Goal: Answer question/provide support

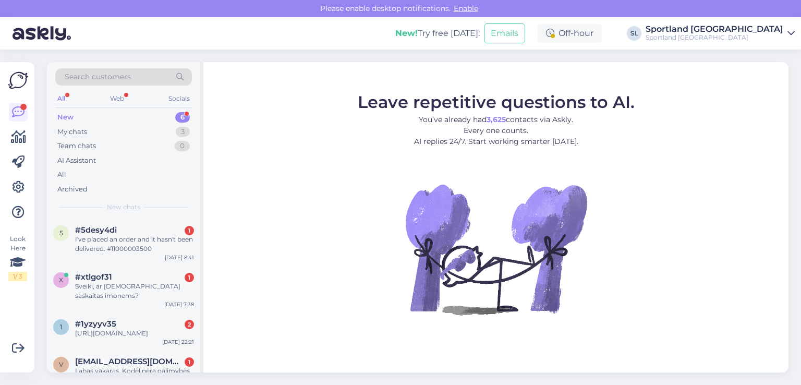
click at [21, 148] on div at bounding box center [18, 162] width 19 height 119
click at [18, 137] on icon at bounding box center [18, 137] width 15 height 13
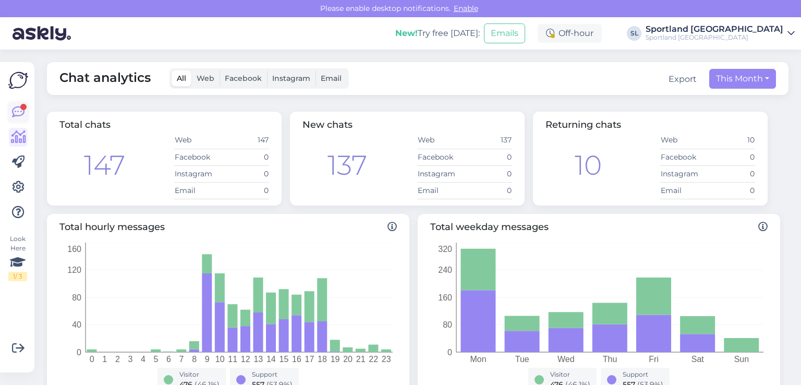
click at [27, 111] on link at bounding box center [18, 112] width 19 height 19
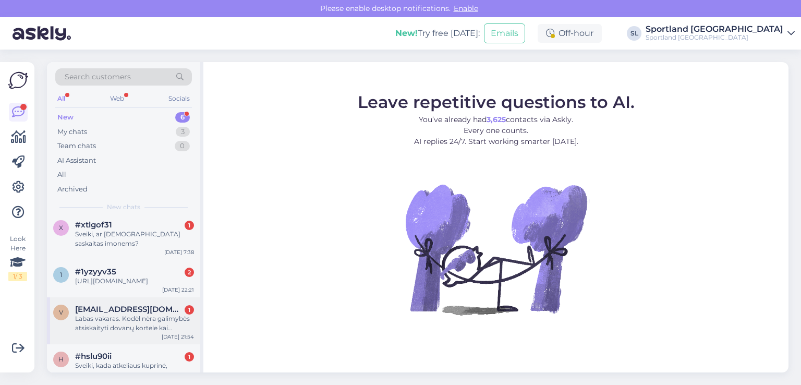
scroll to position [108, 0]
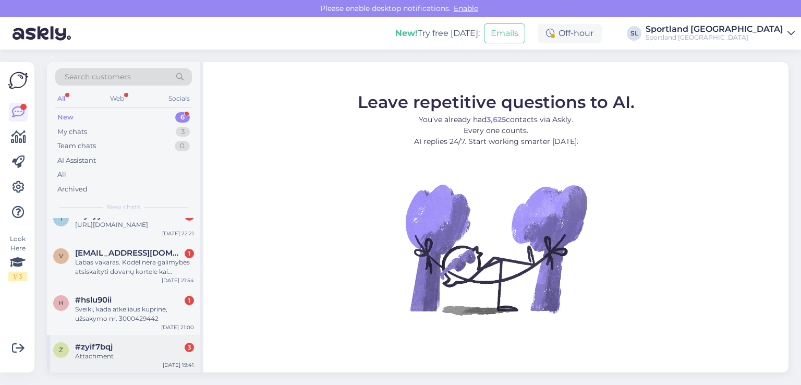
click at [131, 351] on div "Attachment" at bounding box center [134, 355] width 119 height 9
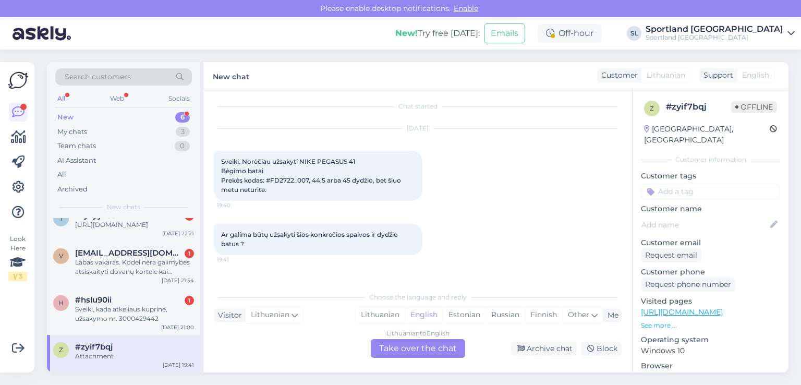
scroll to position [0, 0]
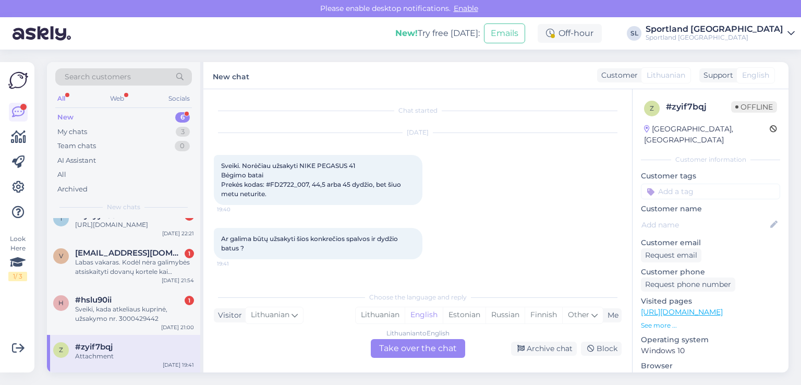
click at [329, 166] on span "Sveiki. Norėčiau užsakyti NIKE PEGASUS 41 Bėgimo batai Prekės kodas: #FD2722_00…" at bounding box center [311, 180] width 181 height 36
click at [340, 167] on span "Sveiki. Norėčiau užsakyti NIKE PEGASUS 41 Bėgimo batai Prekės kodas: #FD2722_00…" at bounding box center [311, 180] width 181 height 36
click at [278, 183] on span "Sveiki. Norėčiau užsakyti NIKE PEGASUS 41 Bėgimo batai Prekės kodas: #FD2722_00…" at bounding box center [311, 180] width 181 height 36
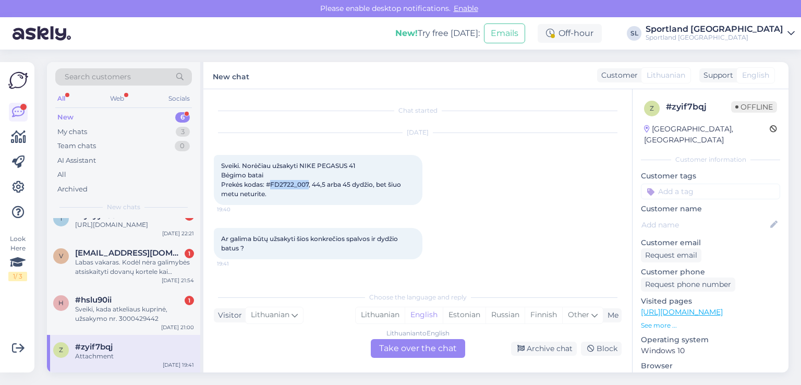
copy span "FD2722_007"
click at [388, 311] on div "Lithuanian" at bounding box center [379, 315] width 49 height 16
click at [411, 347] on div "Lithuanian to Lithuanian Take over the chat" at bounding box center [418, 348] width 94 height 19
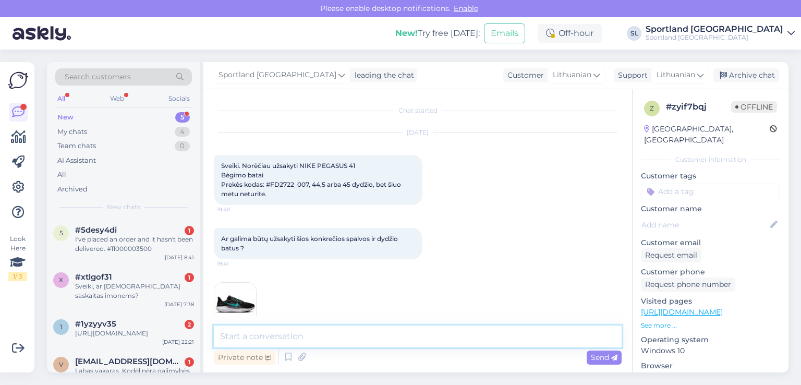
click at [370, 332] on textarea at bounding box center [418, 336] width 408 height 22
type textarea "Sveiki, apgailestaujame, tačiau tokios galimybės nėra."
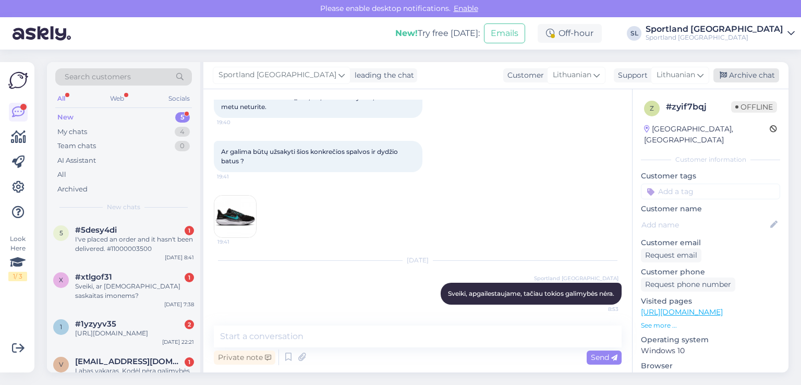
click at [742, 76] on div "Archive chat" at bounding box center [746, 75] width 66 height 14
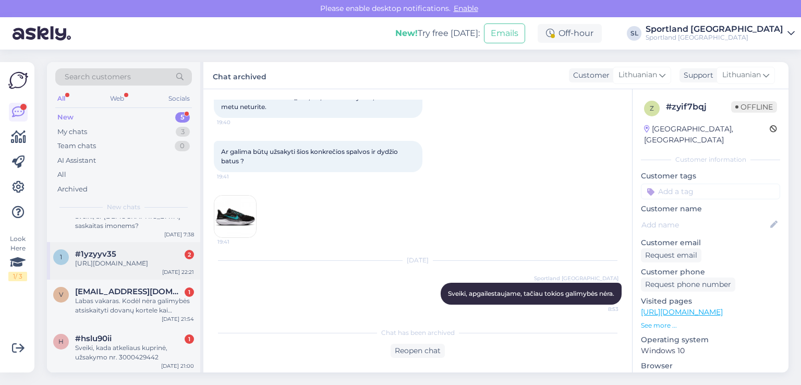
scroll to position [71, 0]
click at [136, 361] on div "h #hslu90ii 1 Sveiki, kada atkeliaus kuprinė, užsakymo nr. 3000429442 Aug 11 21…" at bounding box center [123, 348] width 153 height 47
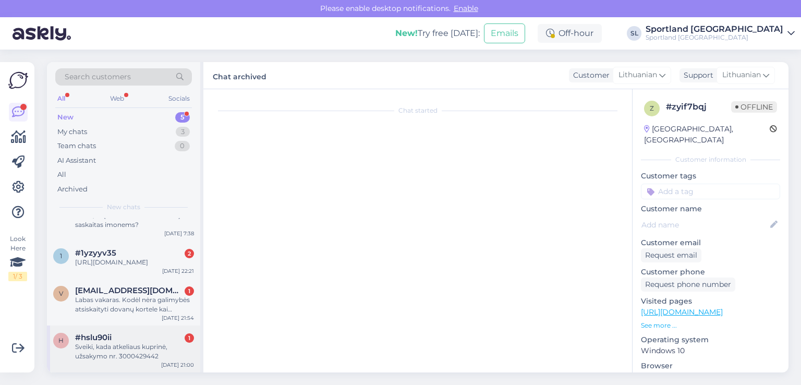
scroll to position [0, 0]
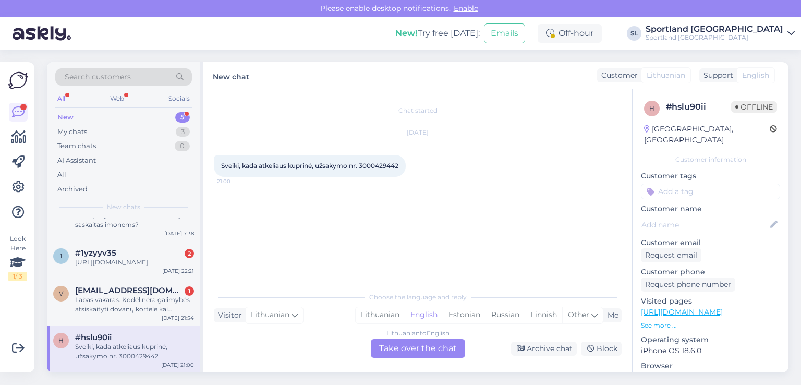
click at [380, 167] on span "Sveiki, kada atkeliaus kuprinė, užsakymo nr. 3000429442" at bounding box center [309, 166] width 177 height 8
copy div "3000429442 21:00"
click at [392, 317] on div "Lithuanian" at bounding box center [379, 315] width 49 height 16
click at [409, 349] on div "Lithuanian to Lithuanian Take over the chat" at bounding box center [418, 348] width 94 height 19
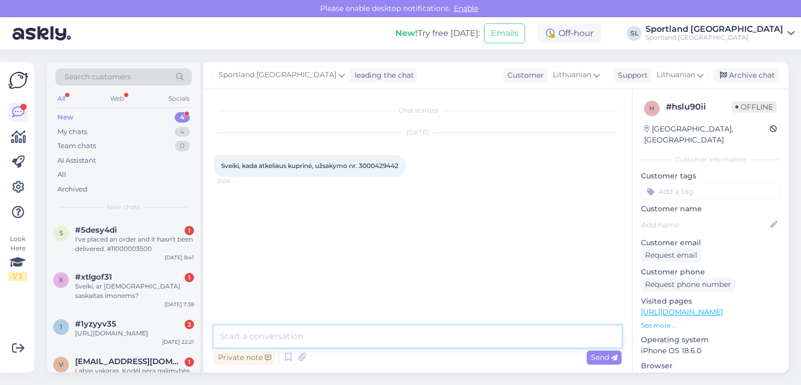
click at [379, 336] on textarea at bounding box center [418, 336] width 408 height 22
paste textarea "05757993010029"
click at [290, 338] on textarea "Sveiki, siunta 05757993010029" at bounding box center [418, 336] width 408 height 22
click at [356, 335] on textarea "Sveiki, siunta 05757993010029" at bounding box center [418, 336] width 408 height 22
type textarea "Sveiki, siunta 05757993010029 išvežta pristatymui."
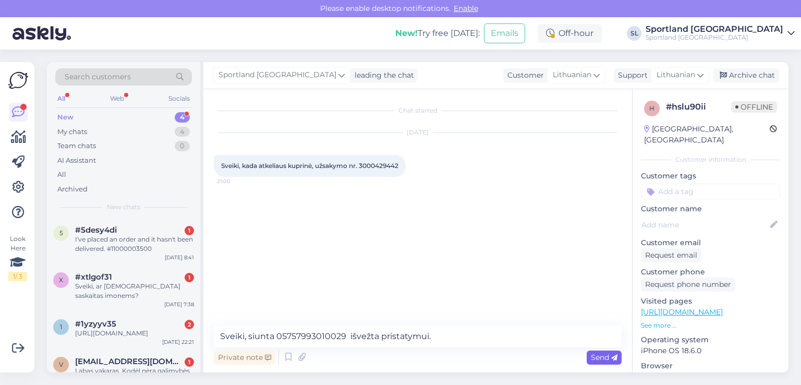
click at [605, 353] on span "Send" at bounding box center [603, 356] width 27 height 9
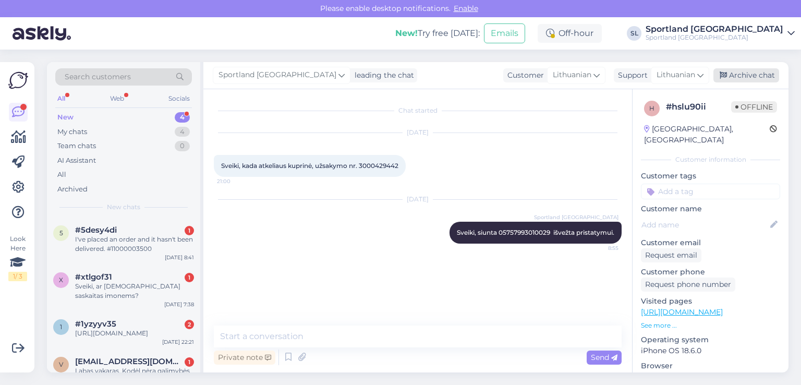
click at [735, 75] on div "Archive chat" at bounding box center [746, 75] width 66 height 14
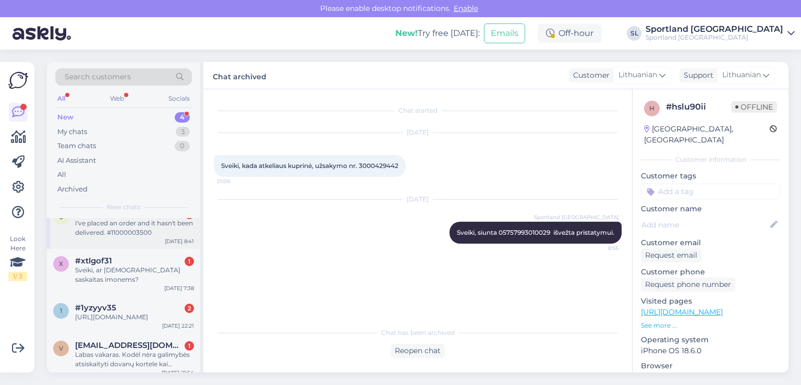
scroll to position [23, 0]
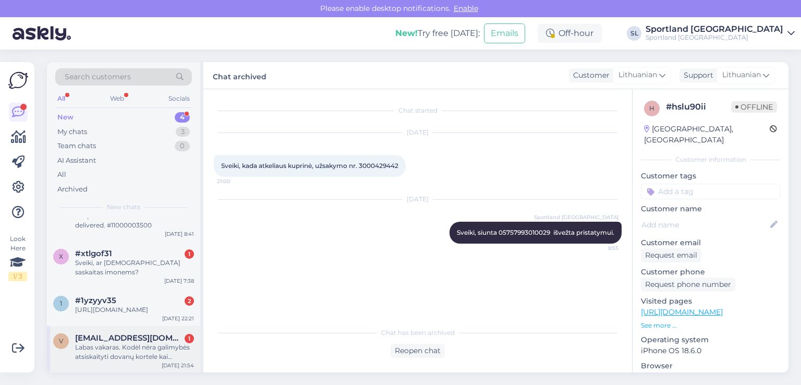
click at [132, 357] on div "Labas vakaras. Kodėl nėra galimybės atsiskaityti dovanų kortele kai užsakau int…" at bounding box center [134, 351] width 119 height 19
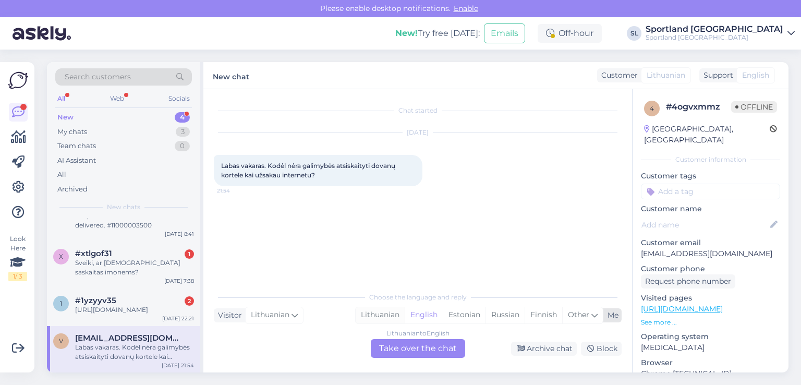
click at [374, 313] on div "Lithuanian" at bounding box center [379, 315] width 49 height 16
click at [398, 349] on div "Lithuanian to Lithuanian Take over the chat" at bounding box center [418, 348] width 94 height 19
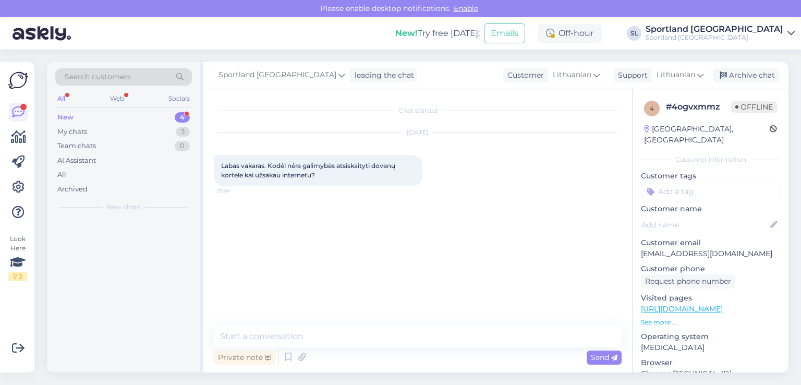
scroll to position [0, 0]
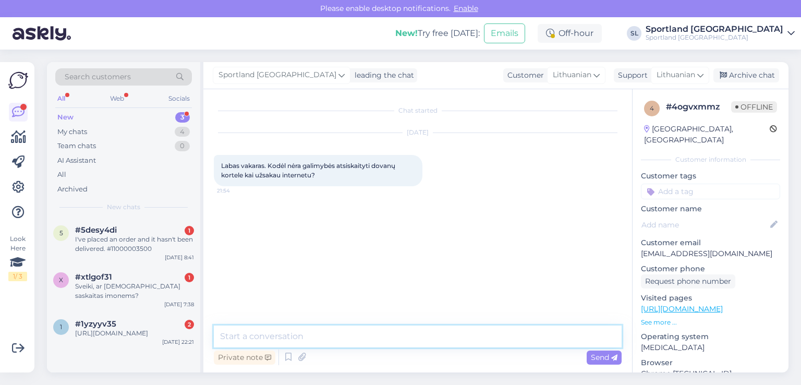
click at [365, 336] on textarea at bounding box center [418, 336] width 408 height 22
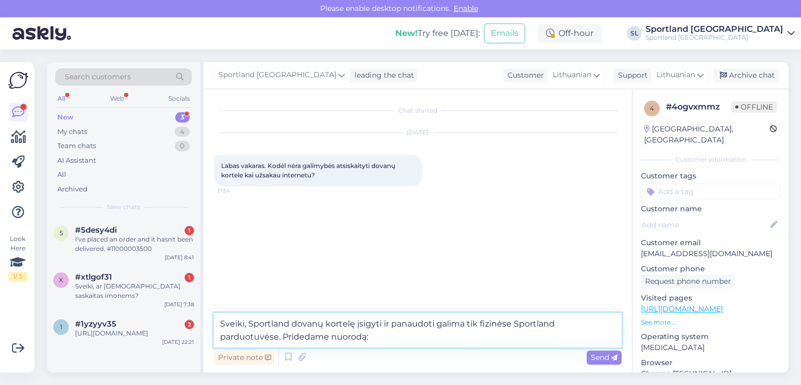
paste textarea "https://sportland.lt/dovanukortele"
type textarea "Sveiki, Sportland dovanų kortelę įsigyti ir panaudoti galima tik fizinėse Sport…"
click at [608, 353] on span "Send" at bounding box center [603, 356] width 27 height 9
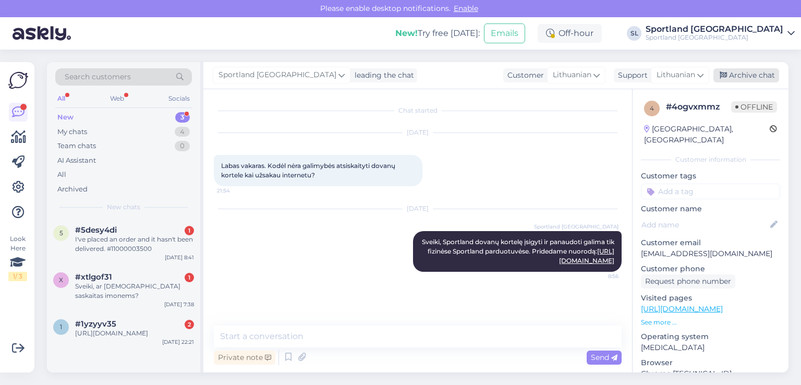
click at [747, 76] on div "Archive chat" at bounding box center [746, 75] width 66 height 14
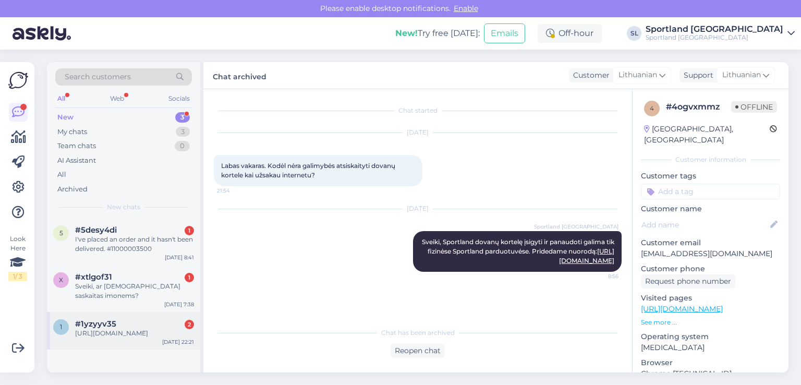
click at [108, 328] on div "https://sportland.lt/product/helly_hansen_mens_crew_midlayer_jacket_2_34444_597…" at bounding box center [134, 332] width 119 height 9
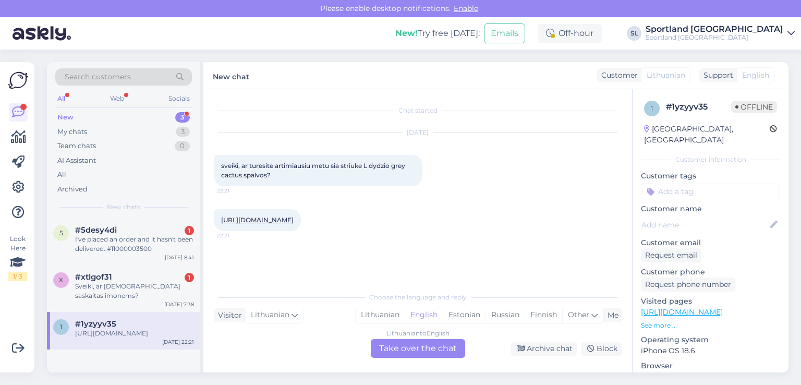
click at [273, 218] on link "https://sportland.lt/product/helly_hansen_mens_crew_midlayer_jacket_2_34444_597…" at bounding box center [257, 220] width 72 height 8
click at [118, 284] on div "Sveiki, ar israsote saskaitas imonems?" at bounding box center [134, 290] width 119 height 19
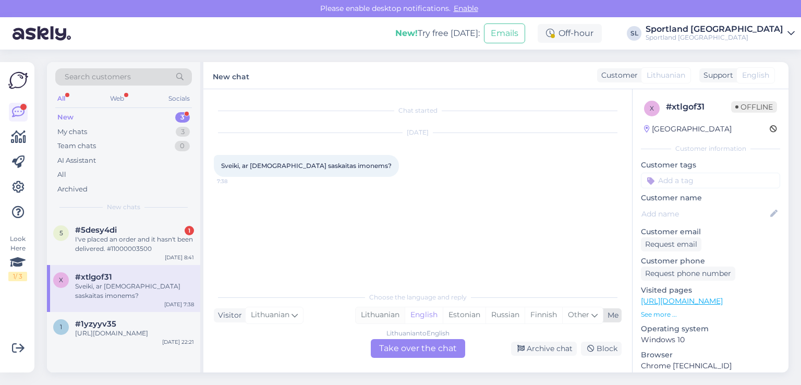
click at [385, 317] on div "Lithuanian" at bounding box center [379, 315] width 49 height 16
click at [427, 354] on div "Lithuanian to Lithuanian Take over the chat" at bounding box center [418, 348] width 94 height 19
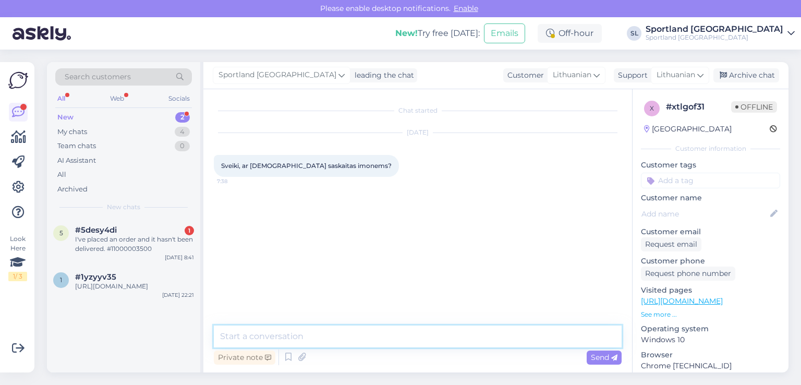
click at [375, 334] on textarea at bounding box center [418, 336] width 408 height 22
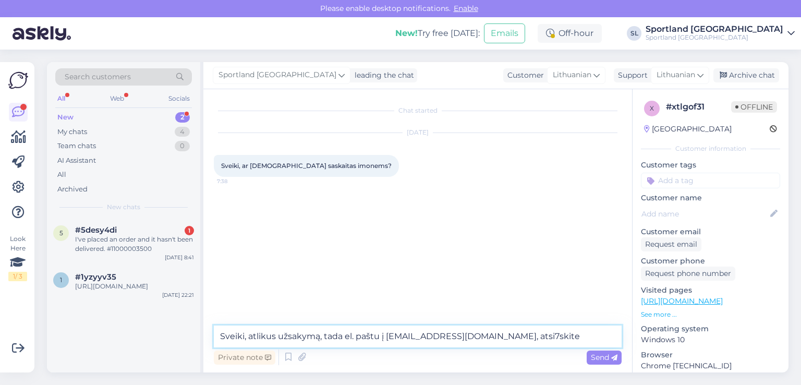
click at [522, 333] on textarea "Sveiki, atlikus užsakymą, tada el. paštu į aptarnavimas@sportland.lt, atsi7skite" at bounding box center [418, 336] width 408 height 22
click at [575, 340] on textarea "Sveiki, atlikus užsakymą, tada el. paštu į aptarnavimas@sportland.lt, atsiųskite" at bounding box center [418, 336] width 408 height 22
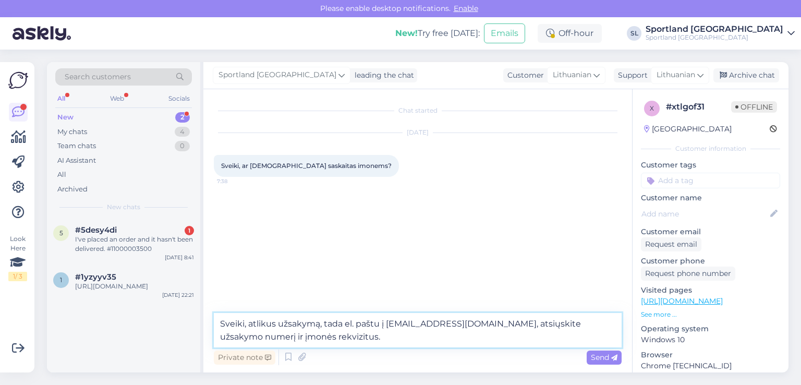
type textarea "Sveiki, atlikus užsakymą, tada el. paštu į aptarnavimas@sportland.lt, atsiųskit…"
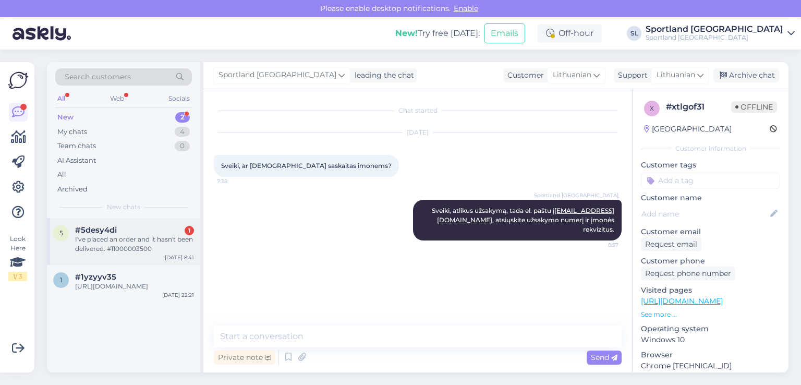
click at [146, 235] on div "I've placed an order and it hasn't been delivered. #11000003500" at bounding box center [134, 244] width 119 height 19
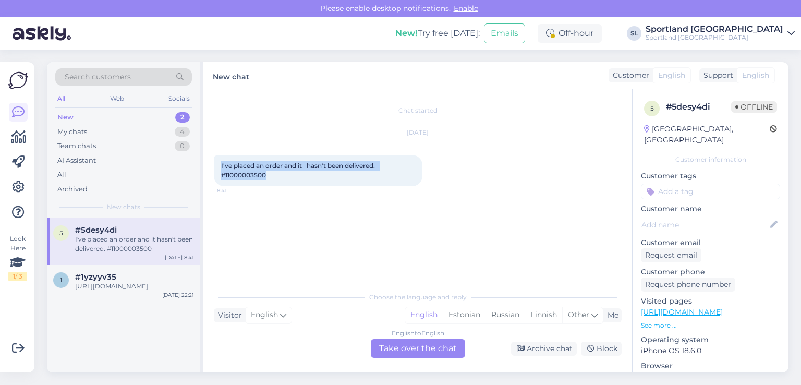
drag, startPoint x: 270, startPoint y: 176, endPoint x: 208, endPoint y: 162, distance: 63.6
click at [208, 162] on div "Chat started Aug 12 2025 I've placed an order and it hasn't been delivered. #11…" at bounding box center [417, 230] width 428 height 283
copy span "I've placed an order and it hasn't been delivered. #11000003500"
click at [250, 173] on span "I've placed an order and it hasn't been delivered. #11000003500" at bounding box center [299, 170] width 157 height 17
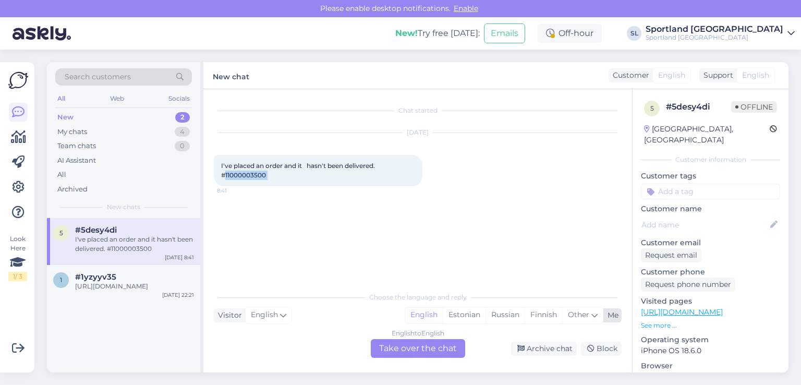
click at [428, 314] on div "English" at bounding box center [424, 315] width 38 height 16
click at [424, 348] on div "English to English Take over the chat" at bounding box center [418, 348] width 94 height 19
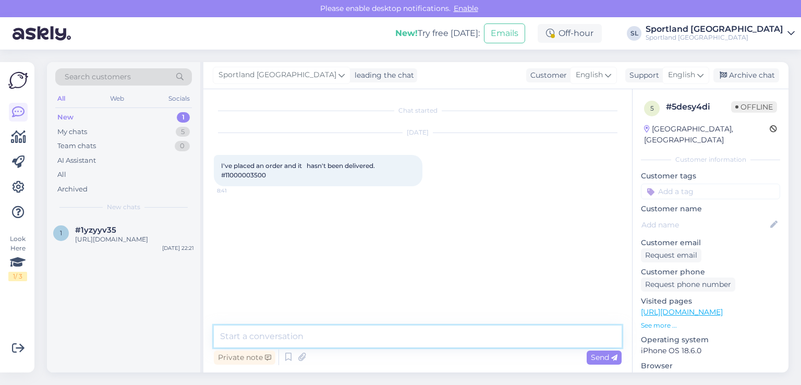
click at [356, 340] on textarea at bounding box center [418, 336] width 408 height 22
paste textarea "We are sorry, but this product is no longer physically available, so you have b…"
type textarea "We are sorry, but this product is no longer physically available, so you have b…"
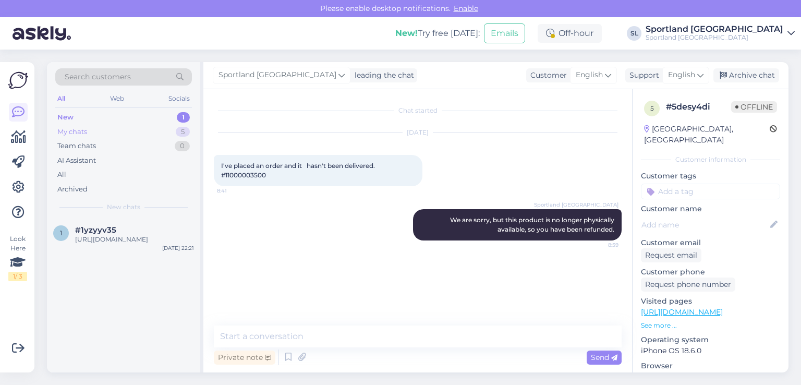
click at [87, 130] on div "My chats" at bounding box center [72, 132] width 30 height 10
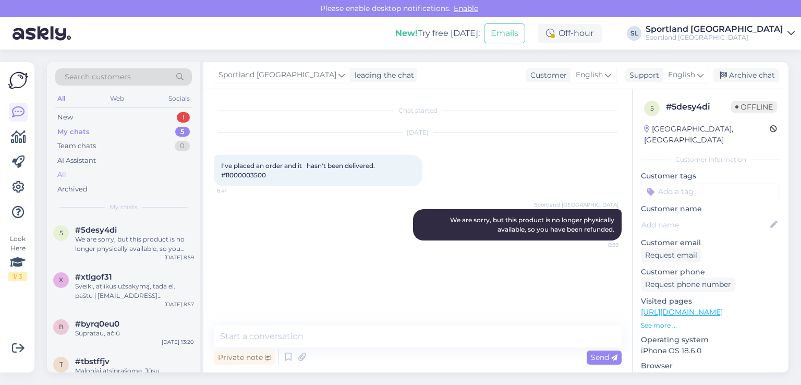
click at [99, 167] on div "All" at bounding box center [123, 174] width 137 height 15
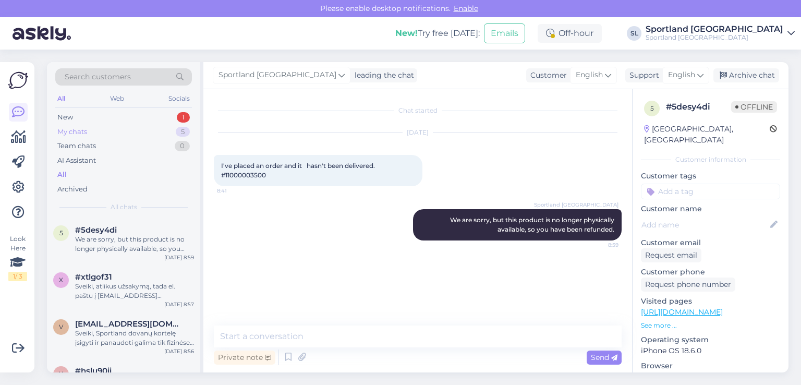
click at [88, 126] on div "My chats 5" at bounding box center [123, 132] width 137 height 15
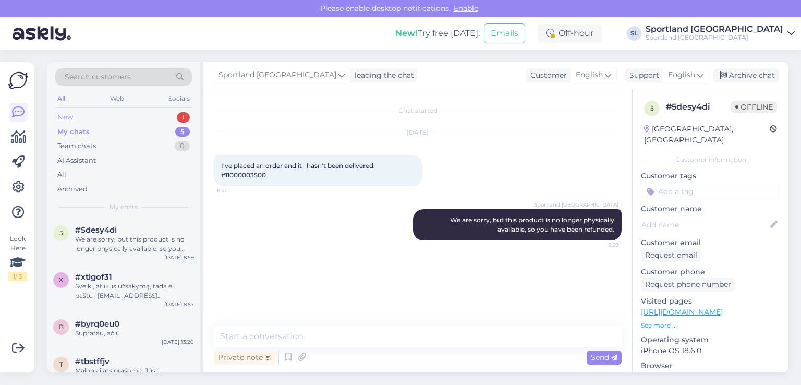
click at [102, 116] on div "New 1" at bounding box center [123, 117] width 137 height 15
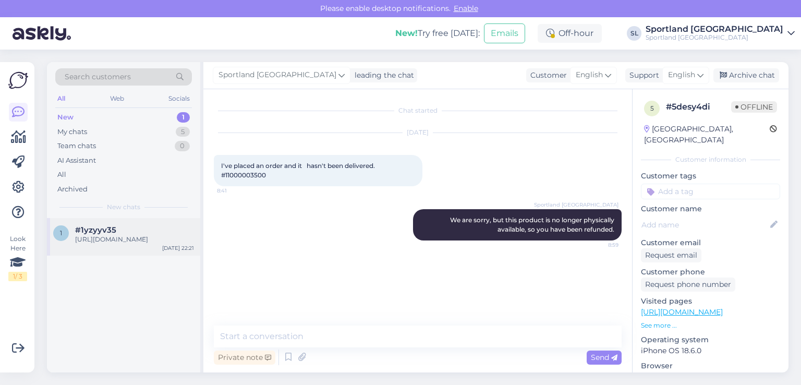
click at [126, 235] on div "https://sportland.lt/product/helly_hansen_mens_crew_midlayer_jacket_2_34444_597…" at bounding box center [134, 239] width 119 height 9
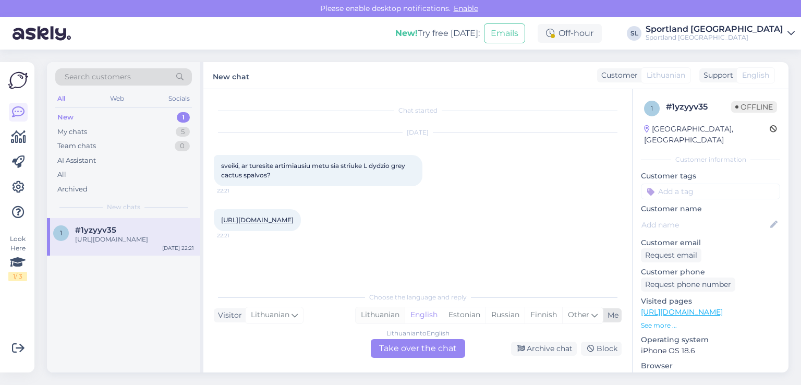
click at [381, 314] on div "Lithuanian" at bounding box center [379, 315] width 49 height 16
click at [403, 346] on div "Lithuanian to Lithuanian Take over the chat" at bounding box center [418, 348] width 94 height 19
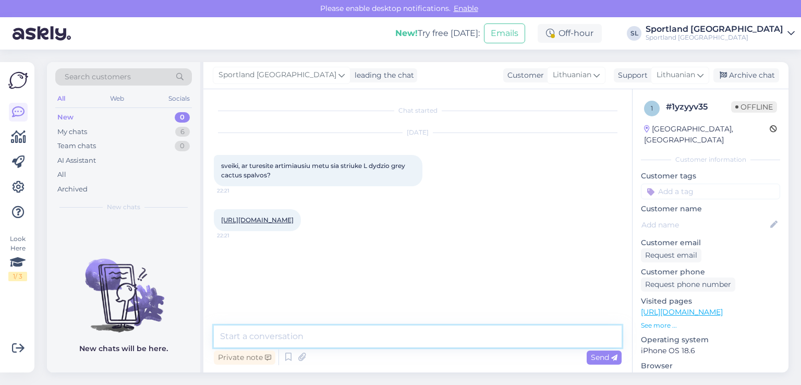
click at [366, 337] on textarea at bounding box center [418, 336] width 408 height 22
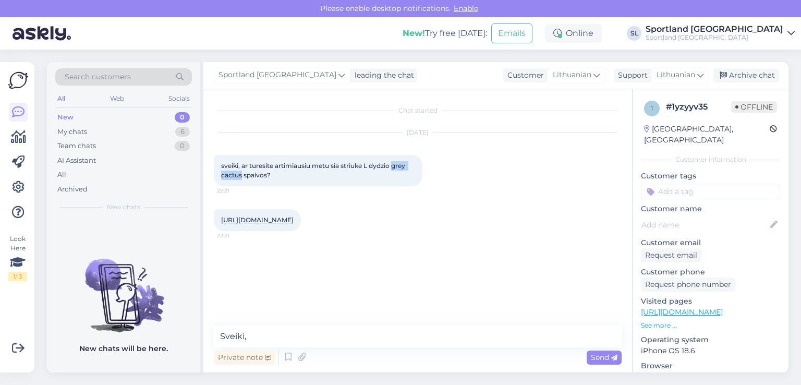
drag, startPoint x: 241, startPoint y: 174, endPoint x: 395, endPoint y: 163, distance: 154.2
click at [395, 163] on span "sveiki, ar turesite artimiausiu metu sia striuke L dydzio grey cactus spalvos?" at bounding box center [314, 170] width 186 height 17
copy span "grey cactus"
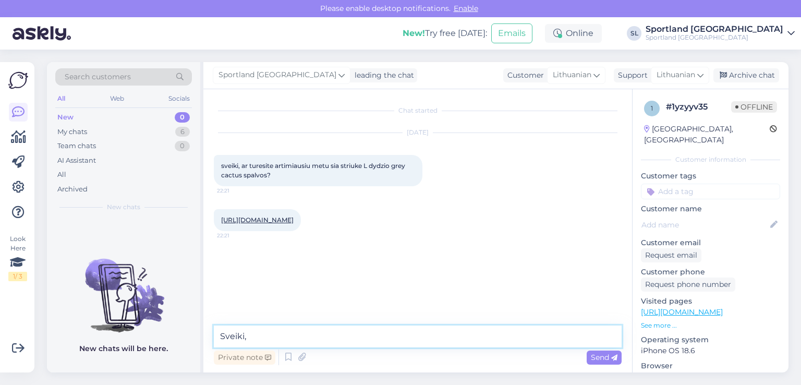
click at [296, 342] on textarea "Sveiki," at bounding box center [418, 336] width 408 height 22
type textarea "Sveiki, apgailestaujame, tačiu informacijos neturime."
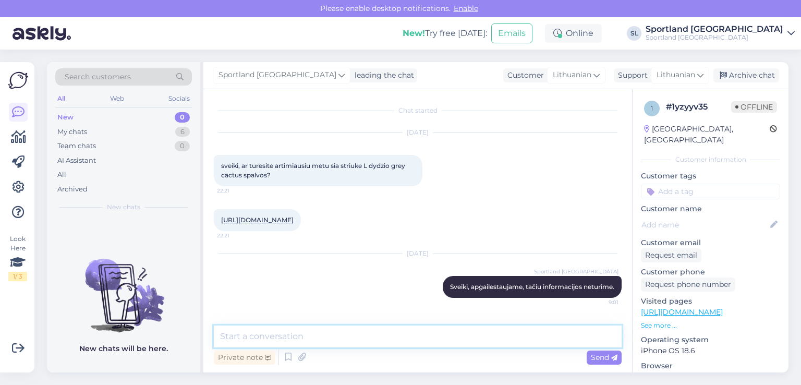
scroll to position [3, 0]
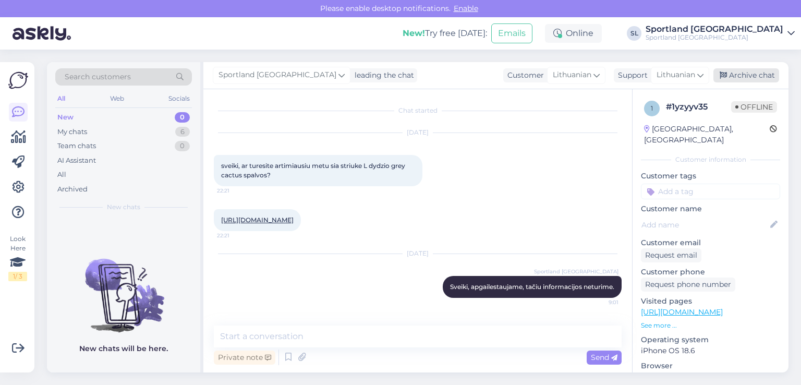
click at [759, 77] on div "Archive chat" at bounding box center [746, 75] width 66 height 14
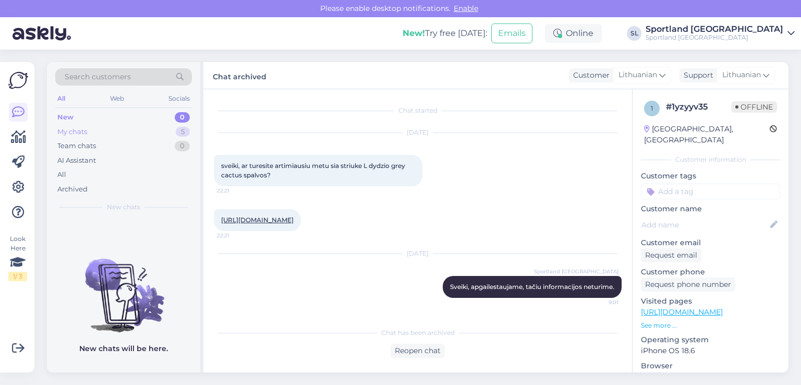
click at [137, 131] on div "My chats 5" at bounding box center [123, 132] width 137 height 15
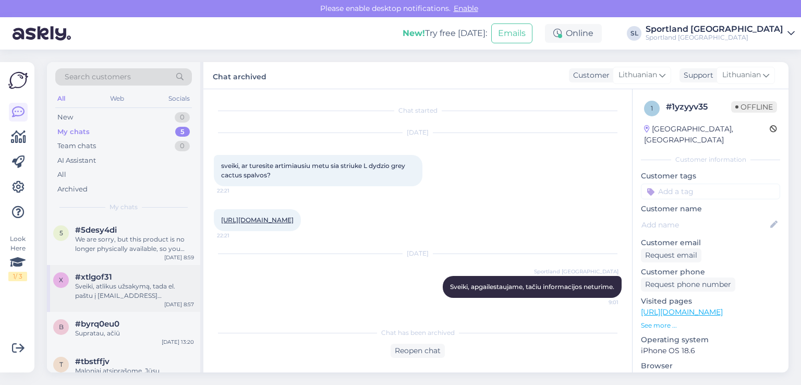
click at [127, 284] on div "Sveiki, atlikus užsakymą, tada el. paštu į aptarnavimas@sportland.lt, atsiųskit…" at bounding box center [134, 290] width 119 height 19
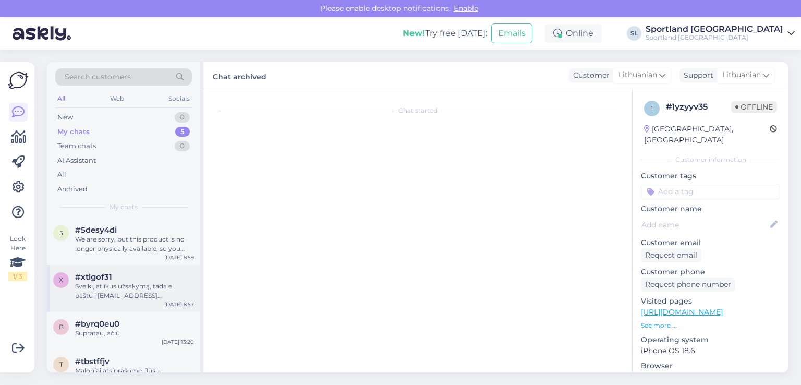
scroll to position [0, 0]
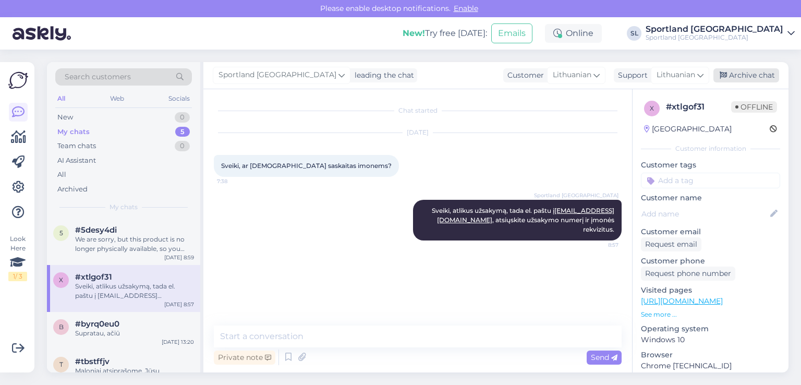
click at [738, 73] on div "Archive chat" at bounding box center [746, 75] width 66 height 14
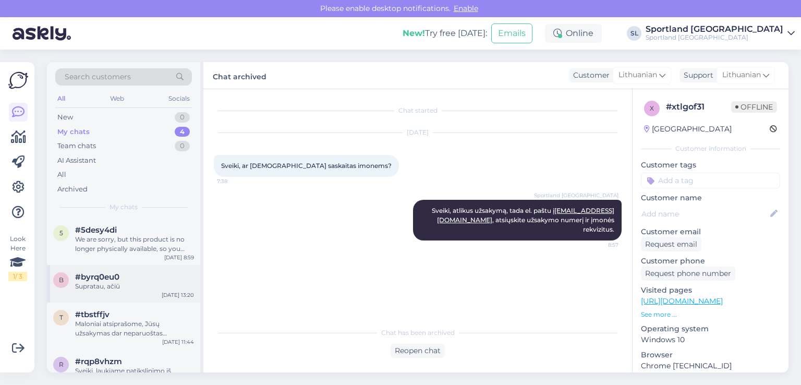
click at [118, 290] on div "Supratau, ačiū" at bounding box center [134, 285] width 119 height 9
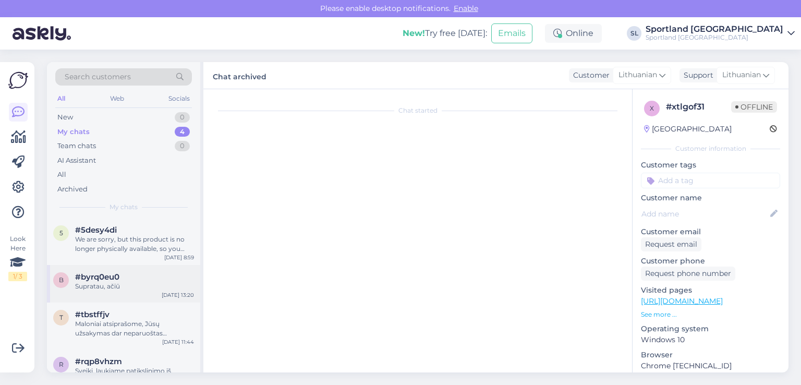
scroll to position [233, 0]
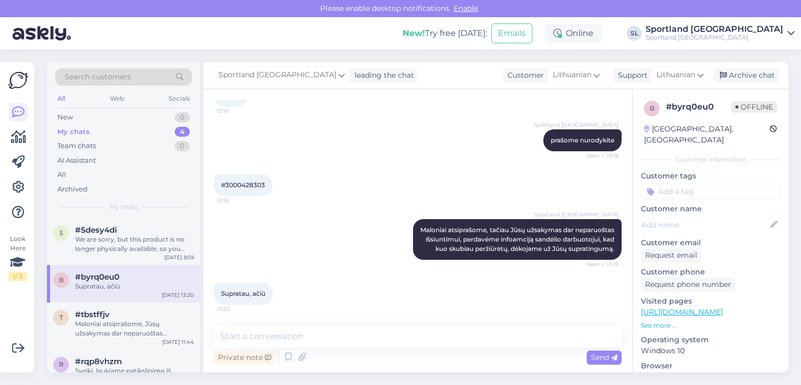
click at [249, 174] on div "#3000428303 13:18" at bounding box center [243, 185] width 58 height 22
copy div "3000428303 13:18"
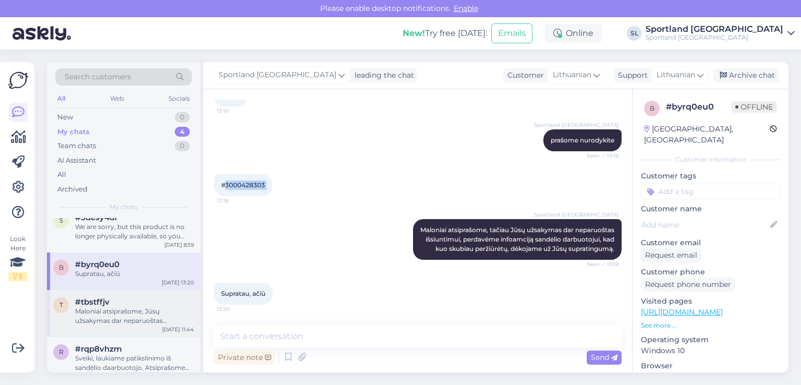
scroll to position [23, 0]
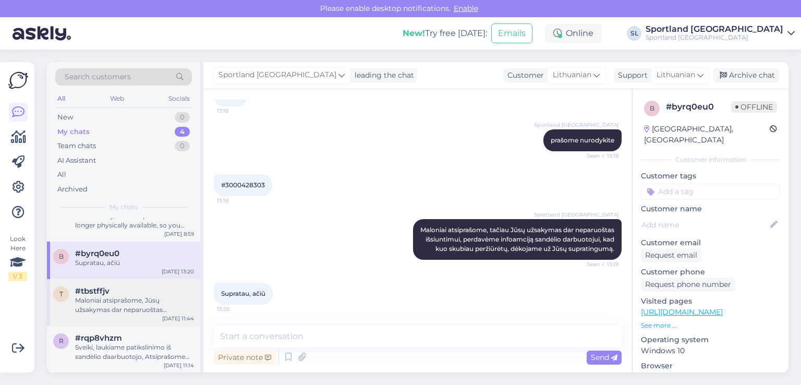
click at [113, 290] on div "#tbstffjv" at bounding box center [134, 290] width 119 height 9
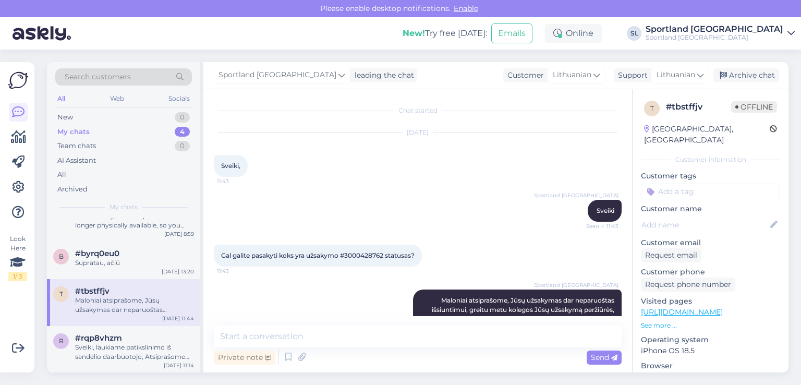
scroll to position [35, 0]
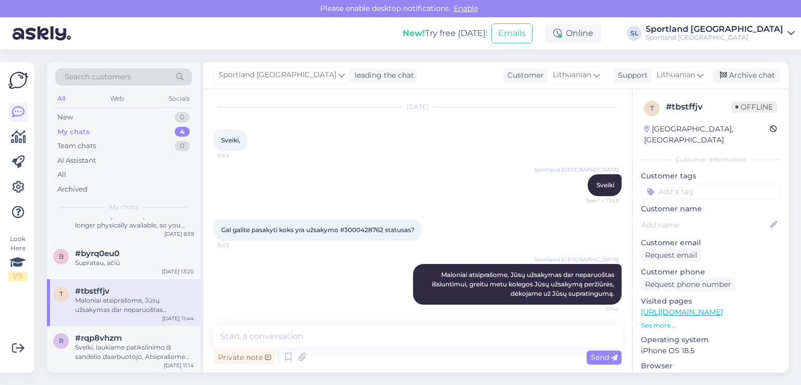
click at [368, 226] on span "Gal galite pasakyti koks yra užsakymo #3000428762 statusas?" at bounding box center [317, 230] width 193 height 8
copy span "3000428762"
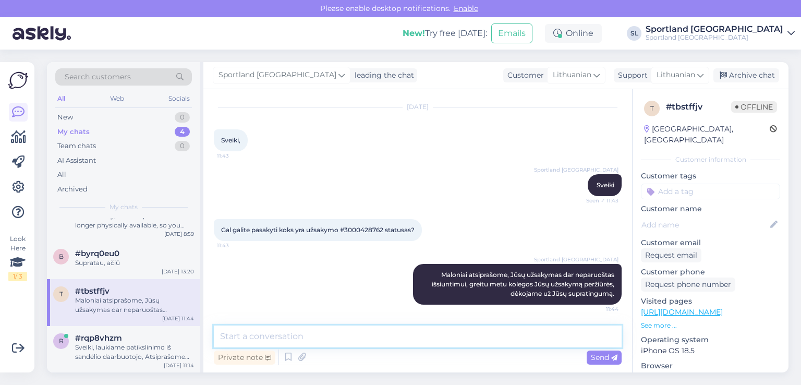
click at [403, 339] on textarea at bounding box center [418, 336] width 408 height 22
type textarea "S"
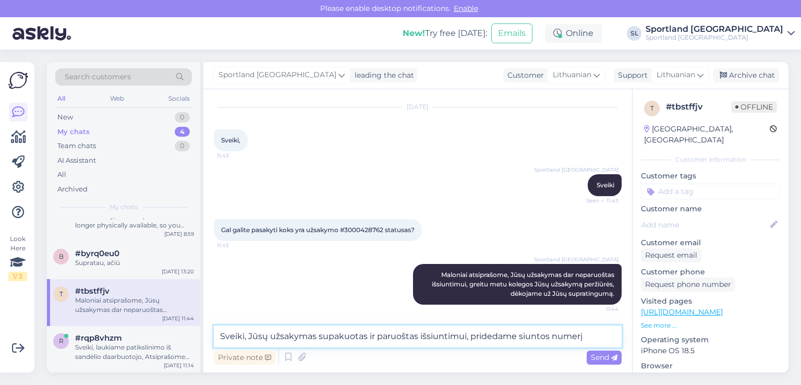
paste textarea "CC823005294EE"
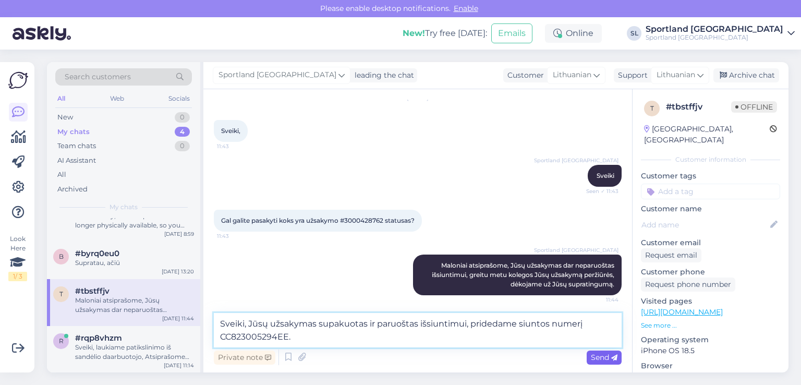
type textarea "Sveiki, Jūsų užsakymas supakuotas ir paruoštas išsiuntimui, pridedame siuntos n…"
click at [607, 359] on span "Send" at bounding box center [603, 356] width 27 height 9
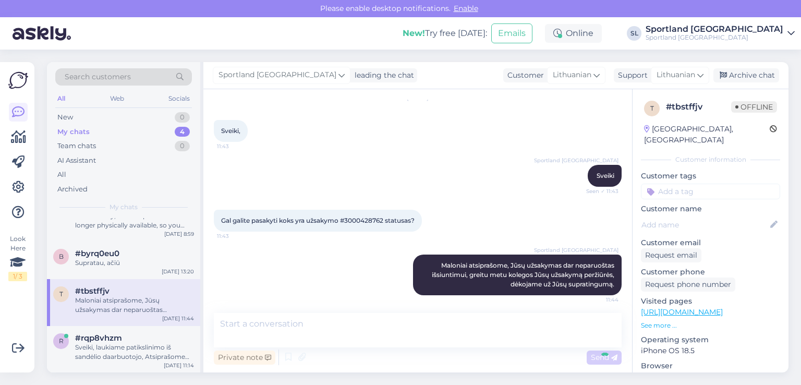
scroll to position [111, 0]
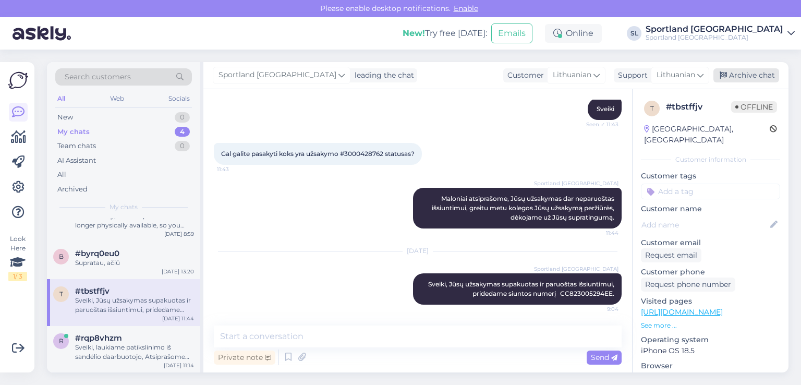
click at [741, 71] on div "Archive chat" at bounding box center [746, 75] width 66 height 14
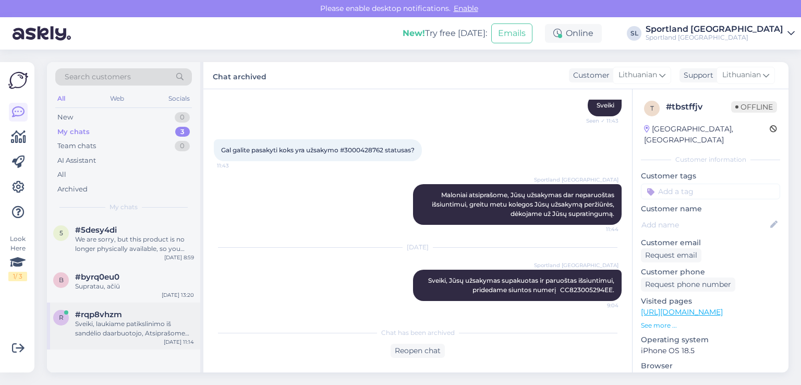
click at [111, 326] on div "Sveiki, laukiame patikslinimo iš sandėlio daarbuotojo, Atsiprašome dėl nepatogu…" at bounding box center [134, 328] width 119 height 19
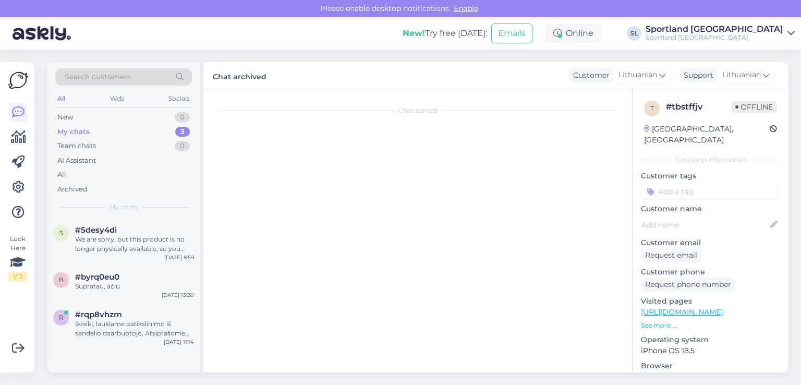
scroll to position [493, 0]
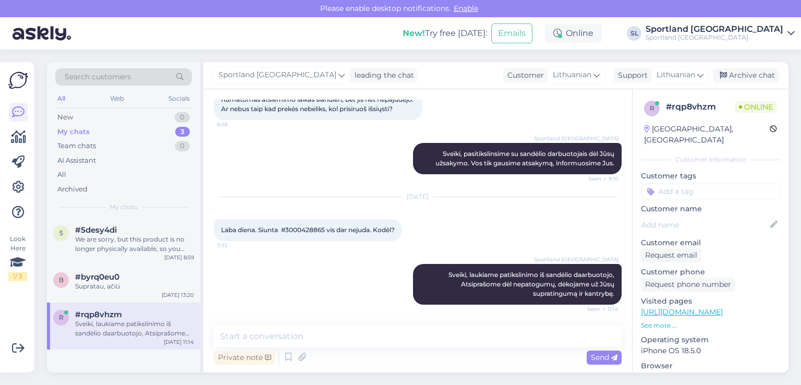
click at [297, 226] on span "Laba diena. Siunta #3000428865 vis dar nejuda. Kodėl?" at bounding box center [308, 230] width 174 height 8
copy span "3000428865"
click at [472, 244] on div "Aug 11 2025 Laba diena. Siunta #3000428865 vis dar nejuda. Kodėl? 11:13" at bounding box center [418, 219] width 408 height 67
click at [81, 115] on div "New 1" at bounding box center [123, 117] width 137 height 15
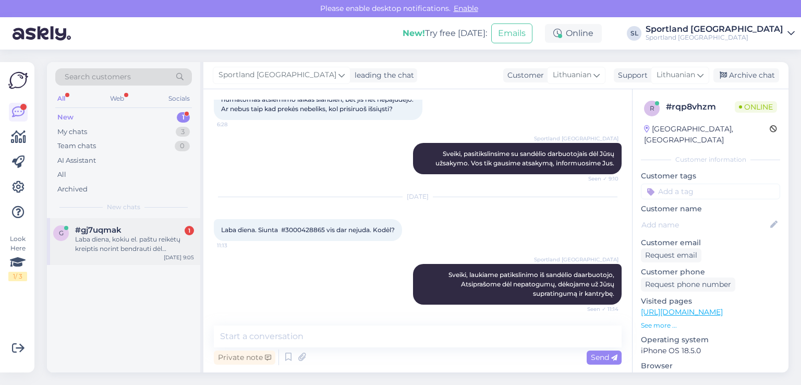
click at [129, 243] on div "Laba diena, kokiu el. paštu reikėtų kreiptis norint bendrauti dėl bendradarbiav…" at bounding box center [134, 244] width 119 height 19
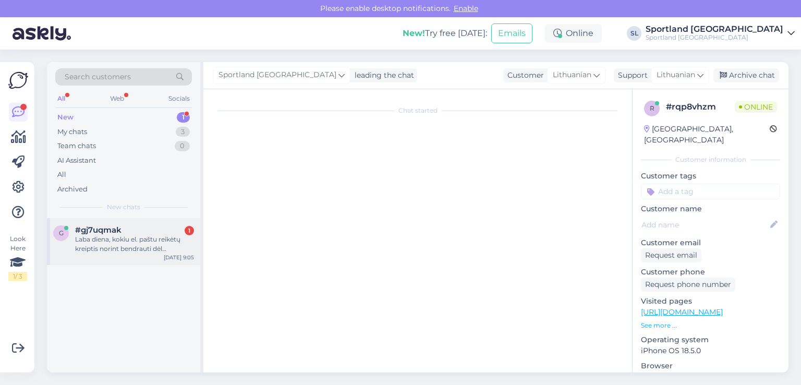
scroll to position [0, 0]
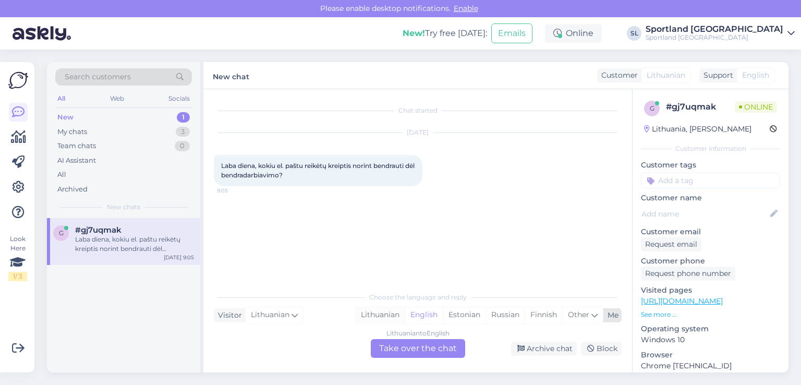
click at [381, 315] on div "Lithuanian" at bounding box center [379, 315] width 49 height 16
click at [414, 353] on div "Lithuanian to Lithuanian Take over the chat" at bounding box center [418, 348] width 94 height 19
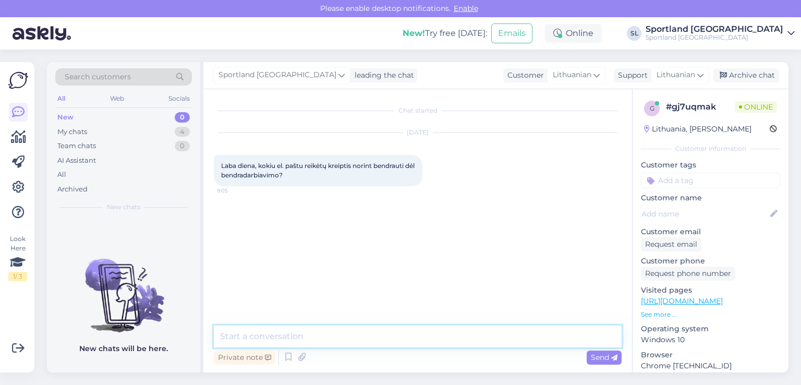
click at [393, 344] on textarea at bounding box center [418, 336] width 408 height 22
type textarea "Sveiki,"
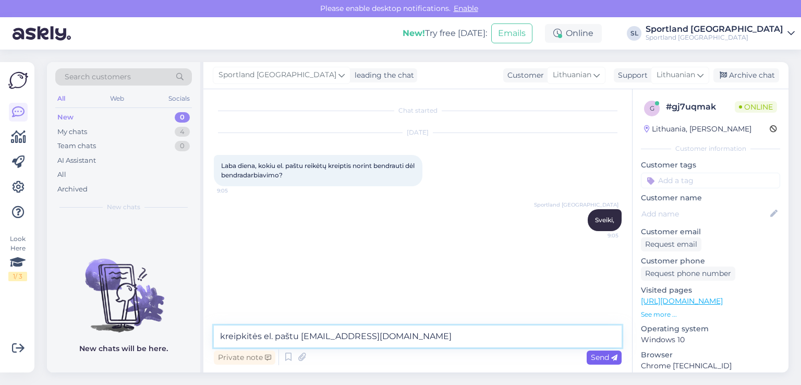
type textarea "kreipkitės el. paštu [EMAIL_ADDRESS][DOMAIN_NAME]"
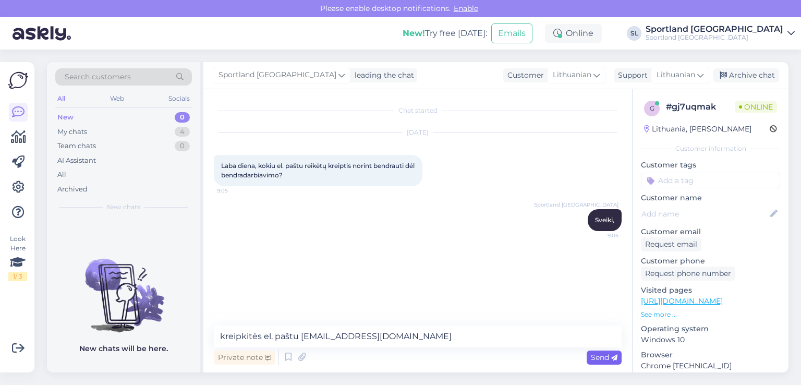
click at [612, 352] on span "Send" at bounding box center [603, 356] width 27 height 9
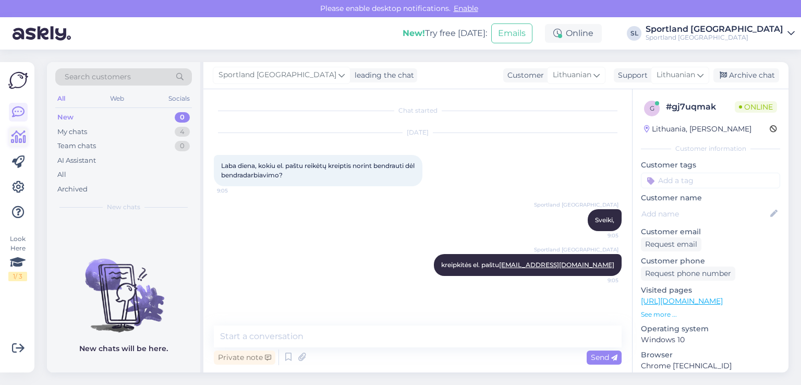
click at [14, 138] on icon at bounding box center [18, 137] width 15 height 13
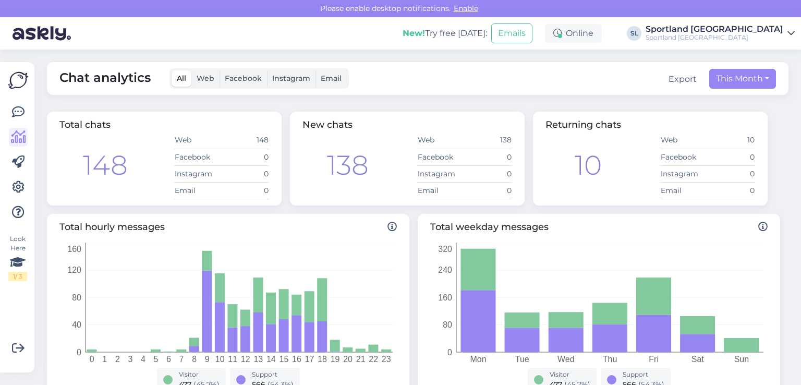
click at [21, 121] on div at bounding box center [18, 162] width 19 height 119
click at [16, 112] on icon at bounding box center [18, 112] width 13 height 13
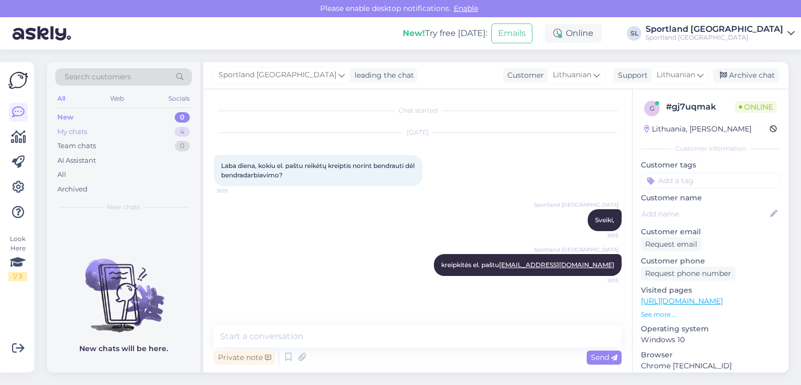
click at [73, 126] on div "My chats 4" at bounding box center [123, 132] width 137 height 15
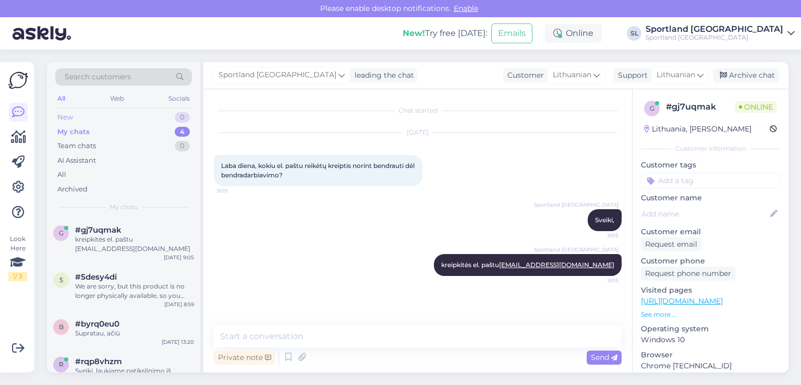
click at [81, 113] on div "New 0" at bounding box center [123, 117] width 137 height 15
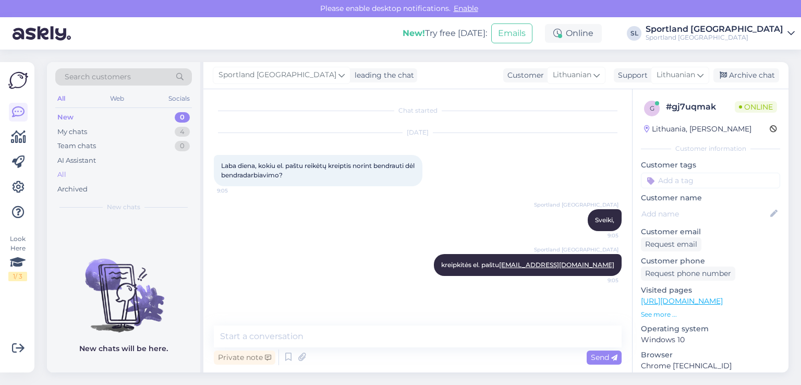
click at [85, 180] on div "All" at bounding box center [123, 174] width 137 height 15
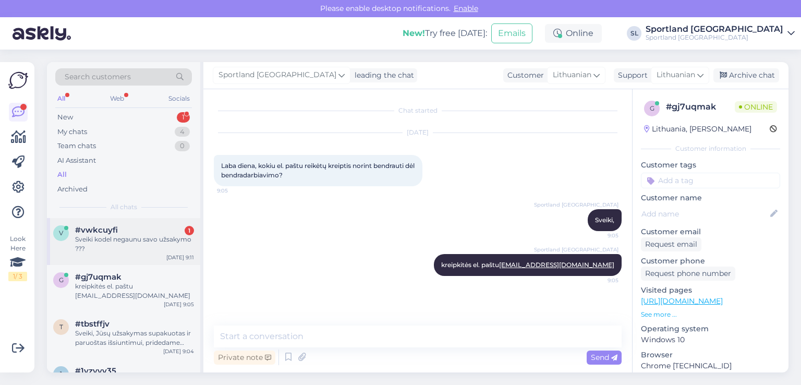
click at [89, 237] on div "Sveiki kodel negaunu savo užsakymo ???" at bounding box center [134, 244] width 119 height 19
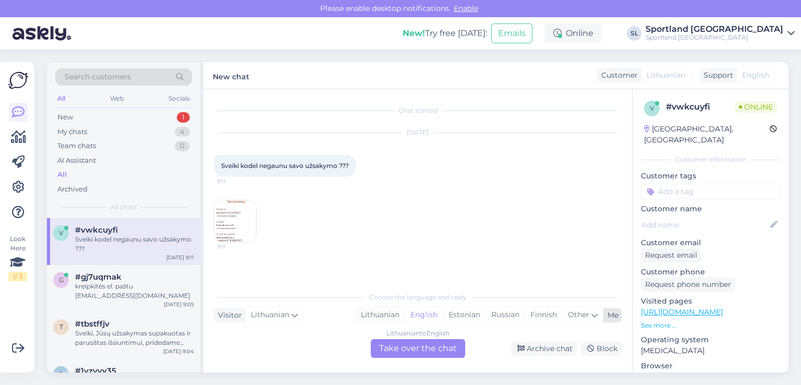
click at [374, 317] on div "Lithuanian" at bounding box center [379, 315] width 49 height 16
click at [417, 349] on div "Lithuanian to Lithuanian Take over the chat" at bounding box center [418, 348] width 94 height 19
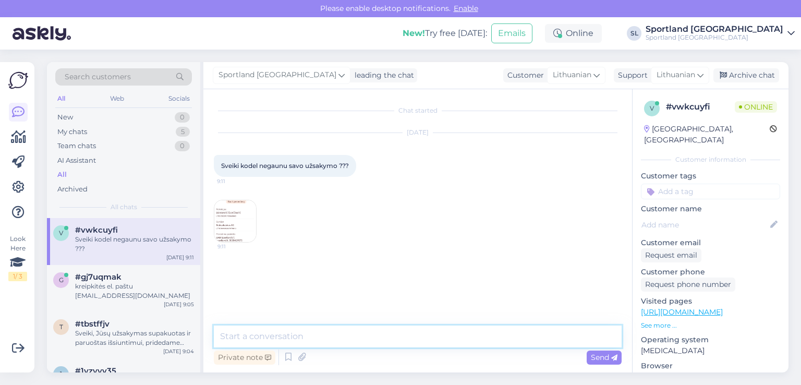
click at [390, 336] on textarea at bounding box center [418, 336] width 408 height 22
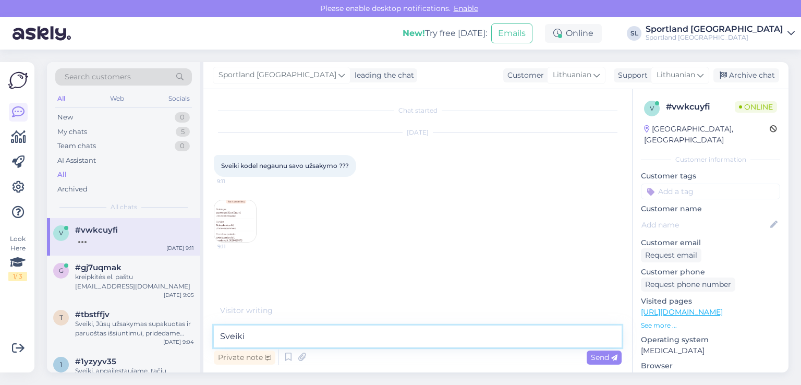
type textarea "Sveiki"
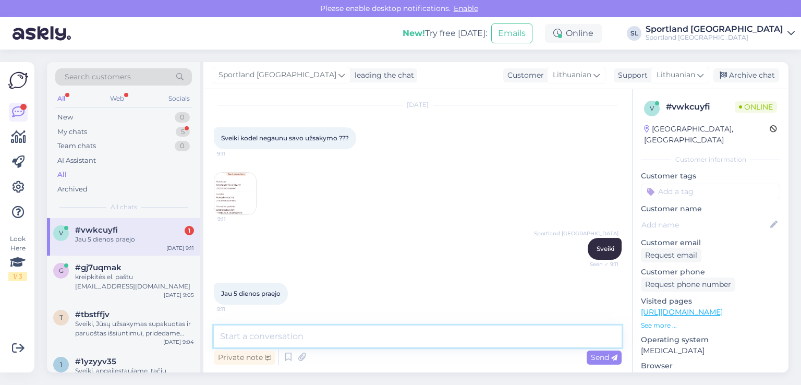
scroll to position [27, 0]
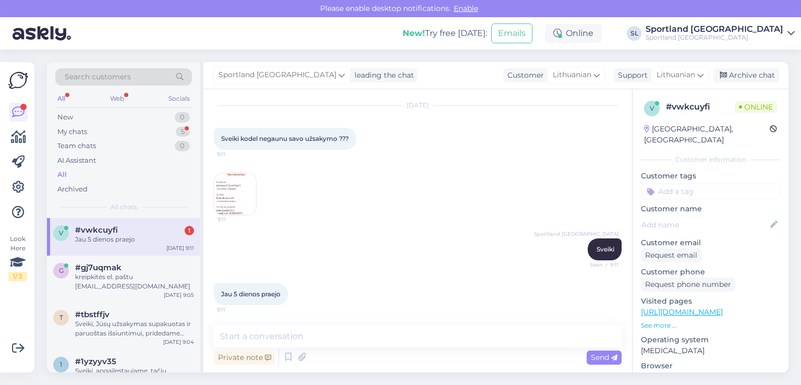
click at [254, 192] on img at bounding box center [235, 194] width 42 height 42
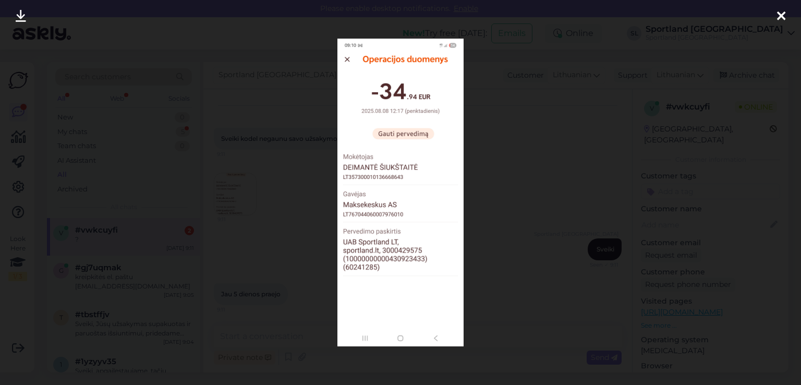
scroll to position [72, 0]
click at [784, 15] on icon at bounding box center [781, 17] width 8 height 14
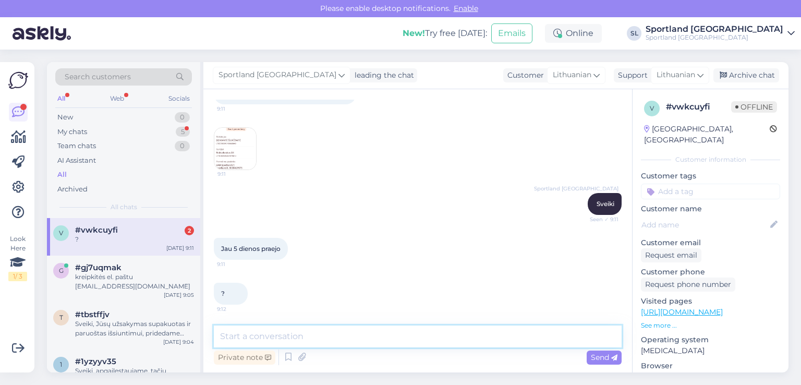
click at [276, 334] on textarea at bounding box center [418, 336] width 408 height 22
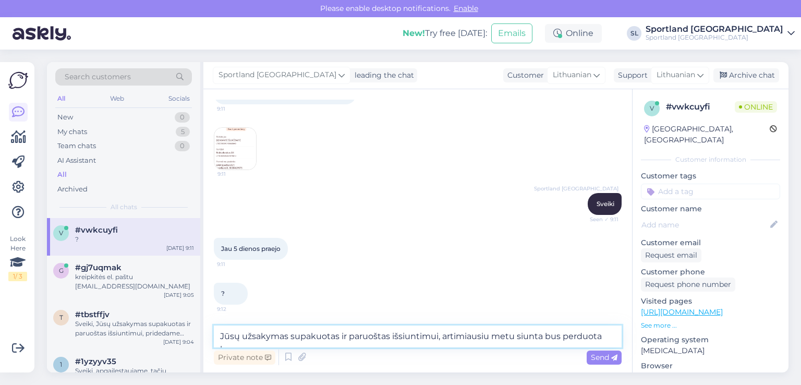
scroll to position [83, 0]
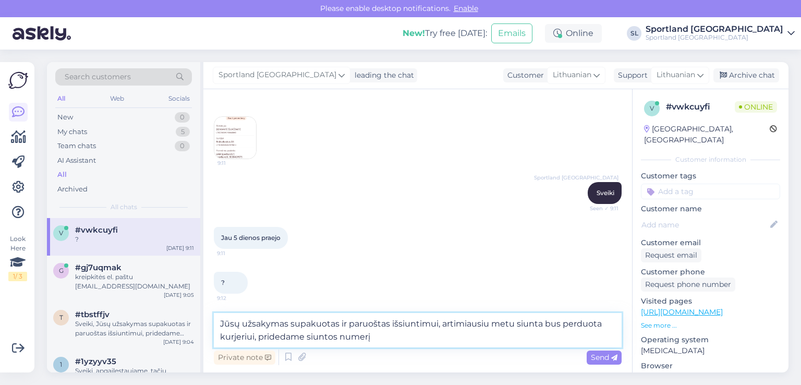
paste textarea "CC822196059EE"
click at [287, 319] on textarea "Jūsų užsakymas supakuotas ir paruoštas išsiuntimui, artimiausiu metu siunta bus…" at bounding box center [418, 330] width 408 height 34
paste textarea "3000429575"
type textarea "Jūsų užsakymas 3000429575 supakuotas ir paruoštas išsiuntimui, artimiausiu metu…"
click at [596, 351] on div "Send" at bounding box center [603, 357] width 35 height 14
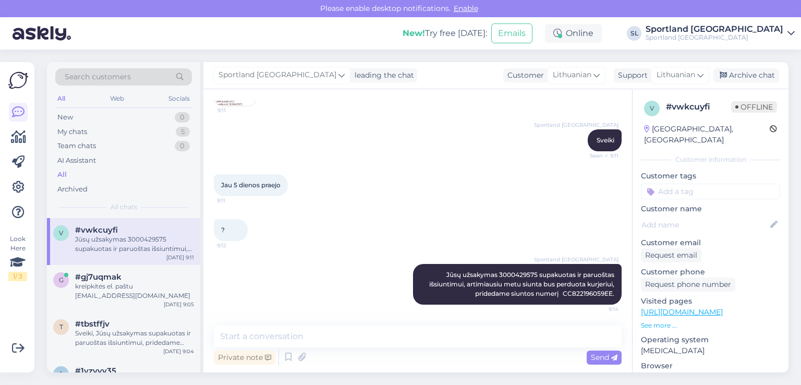
scroll to position [136, 0]
click at [81, 132] on div "My chats" at bounding box center [72, 132] width 30 height 10
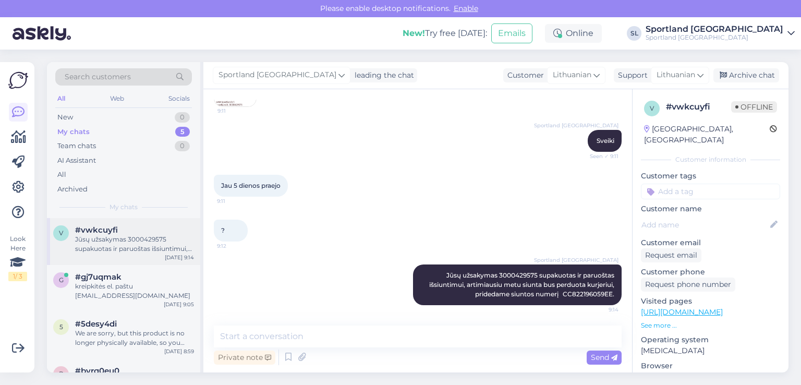
click at [96, 241] on div "Jūsų užsakymas 3000429575 supakuotas ir paruoštas išsiuntimui, artimiausiu metu…" at bounding box center [134, 244] width 119 height 19
click at [121, 334] on div "We are sorry, but this product is no longer physically available, so you have b…" at bounding box center [134, 337] width 119 height 19
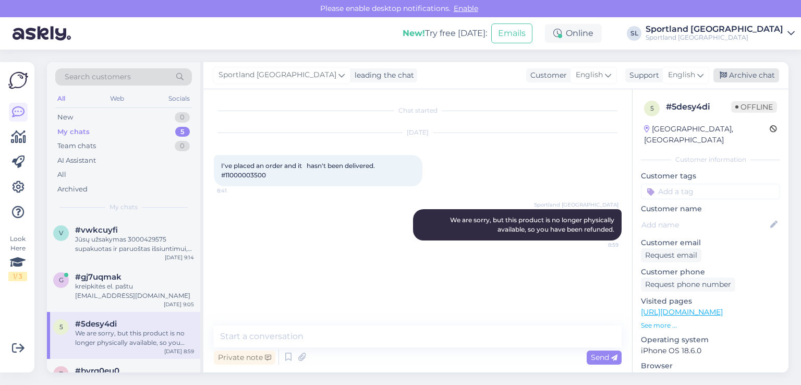
click at [741, 72] on div "Archive chat" at bounding box center [746, 75] width 66 height 14
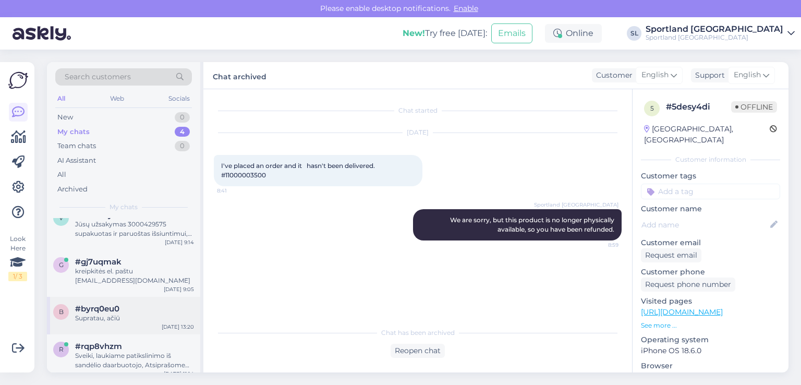
scroll to position [23, 0]
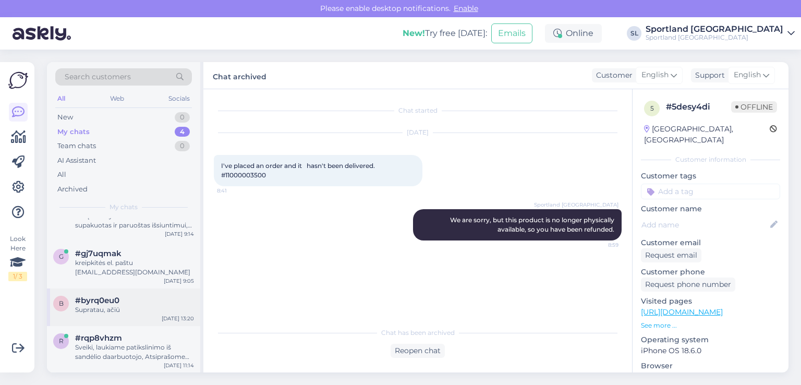
click at [85, 311] on div "Supratau, ačiū" at bounding box center [134, 309] width 119 height 9
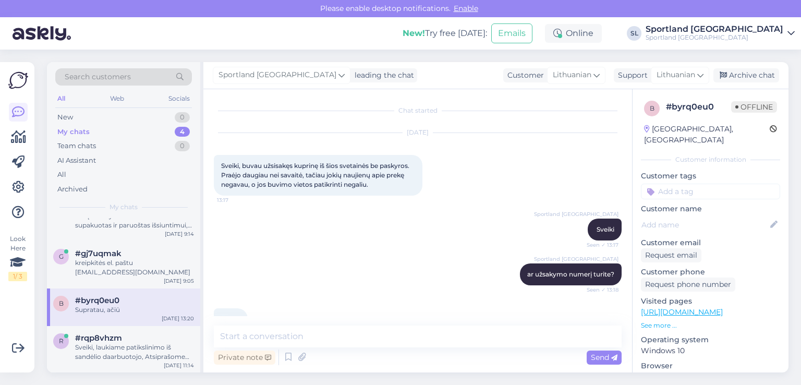
scroll to position [233, 0]
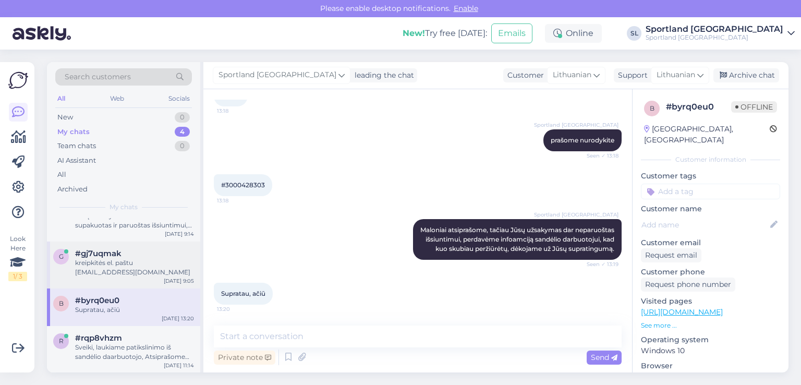
click at [94, 263] on div "kreipkitės el. paštu [EMAIL_ADDRESS][DOMAIN_NAME]" at bounding box center [134, 267] width 119 height 19
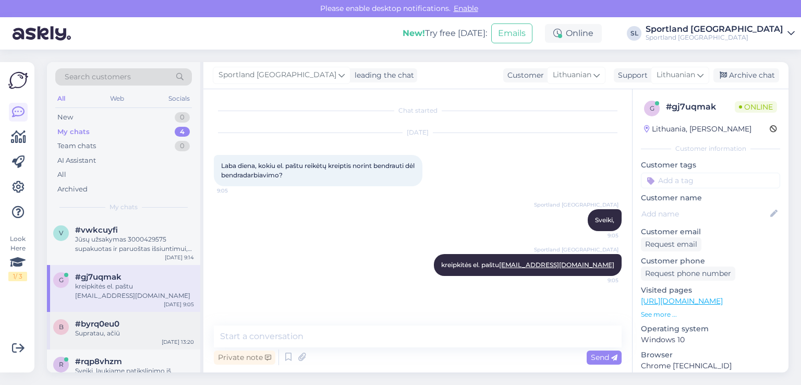
scroll to position [23, 0]
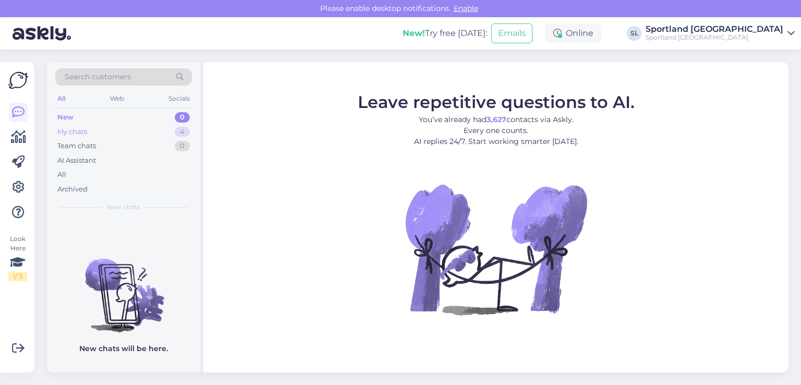
click at [73, 129] on div "My chats" at bounding box center [72, 132] width 30 height 10
click at [6, 144] on div "Look Here 1 / 3 Get more Your checklist to get more value from Askly. Close Con…" at bounding box center [17, 217] width 34 height 310
click at [15, 141] on icon at bounding box center [18, 137] width 15 height 13
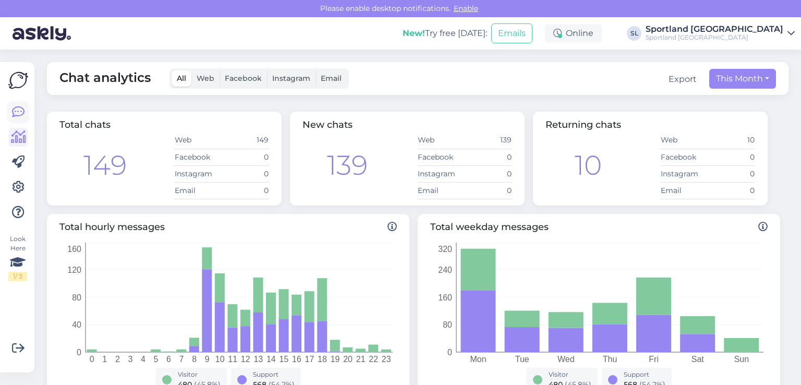
click at [13, 109] on icon at bounding box center [18, 112] width 13 height 13
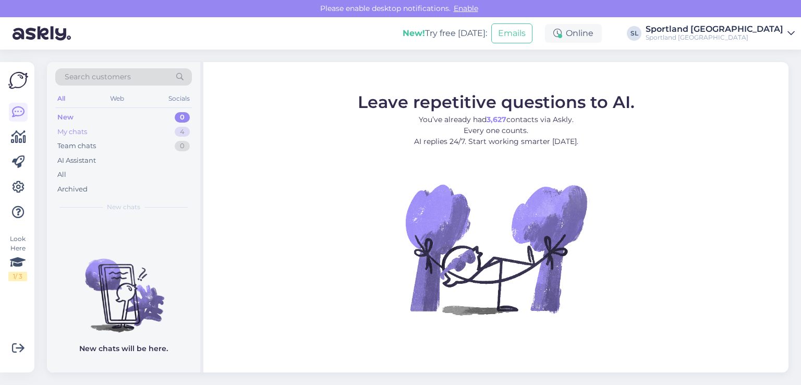
click at [100, 128] on div "My chats 4" at bounding box center [123, 132] width 137 height 15
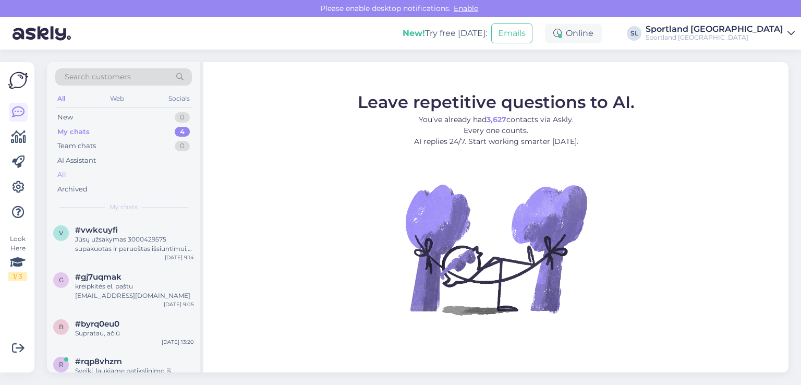
click at [83, 180] on div "All" at bounding box center [123, 174] width 137 height 15
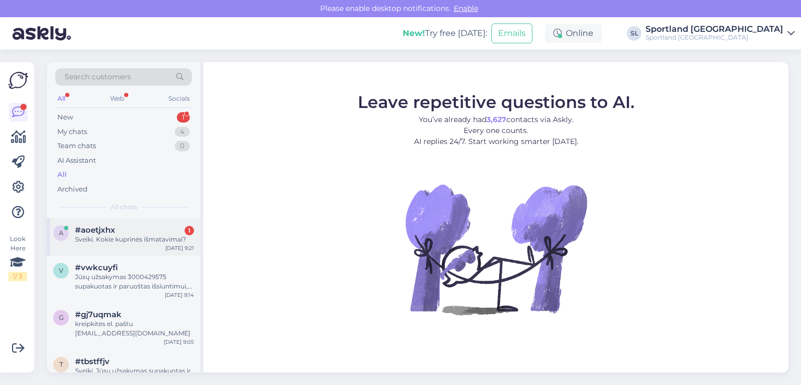
click at [66, 242] on div "a #aoetjxhx 1 Sveiki. Kokie kuprinės išmatavimai?" at bounding box center [123, 234] width 141 height 19
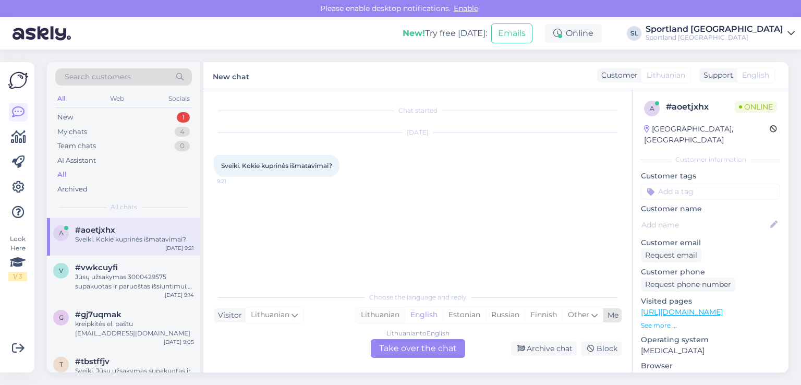
click at [393, 311] on div "Lithuanian" at bounding box center [379, 315] width 49 height 16
click at [402, 345] on div "Lithuanian to Lithuanian Take over the chat" at bounding box center [418, 348] width 94 height 19
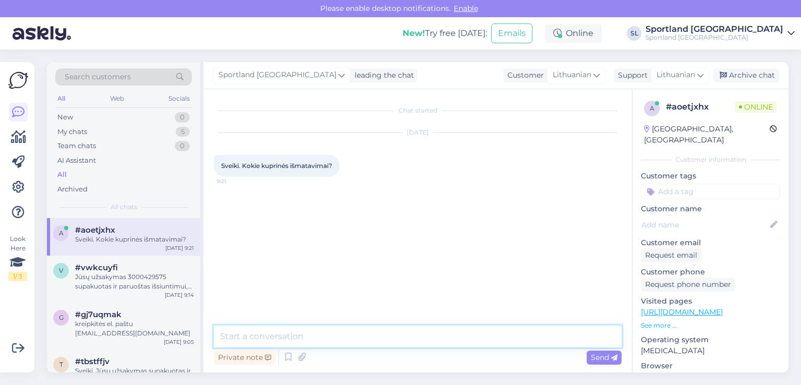
click at [370, 338] on textarea at bounding box center [418, 336] width 408 height 22
type textarea "Sveiki"
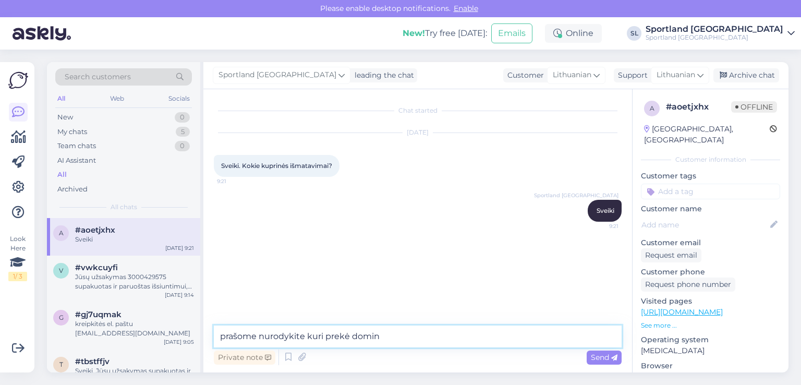
type textarea "prašome nurodykite kuri prekė domina"
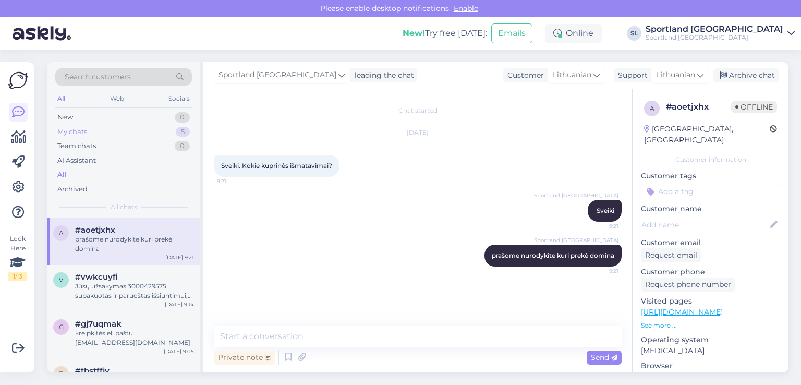
click at [157, 126] on div "My chats 5" at bounding box center [123, 132] width 137 height 15
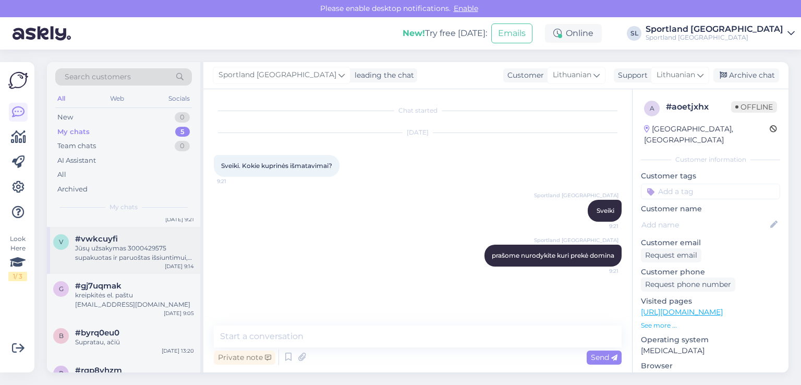
scroll to position [71, 0]
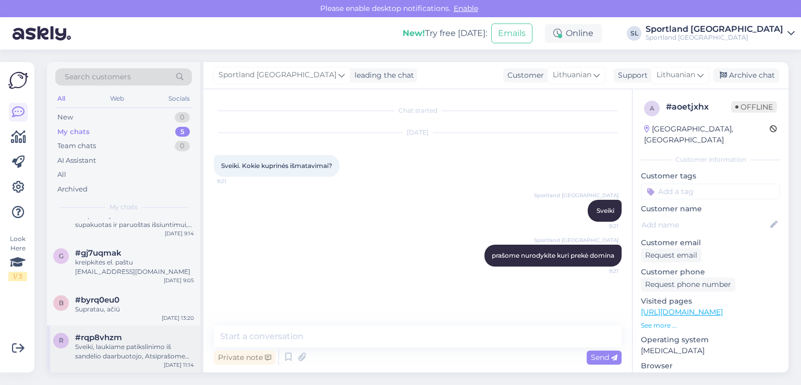
click at [136, 328] on div "r #rqp8vhzm Sveiki, laukiame patikslinimo iš sandėlio daarbuotojo, Atsiprašome …" at bounding box center [123, 348] width 153 height 47
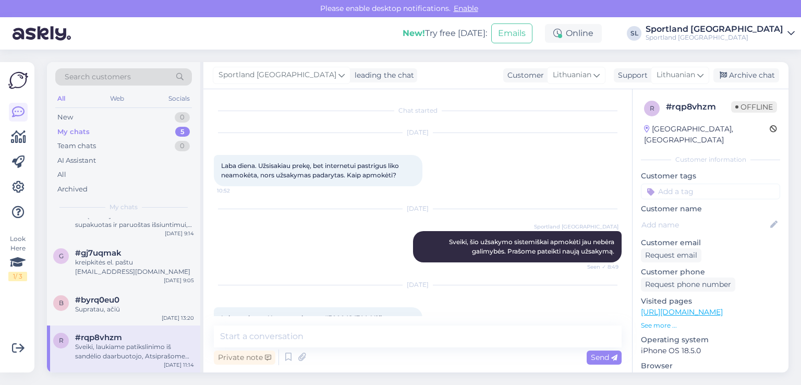
scroll to position [493, 0]
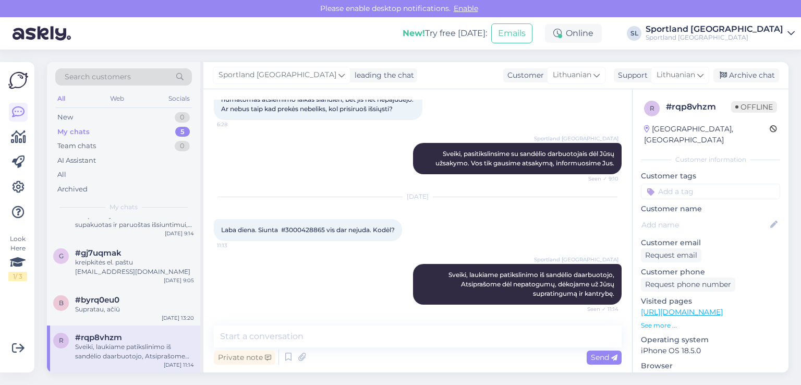
click at [317, 231] on span "Laba diena. Siunta #3000428865 vis dar nejuda. Kodėl?" at bounding box center [308, 230] width 174 height 8
copy span "3000428865"
click at [122, 305] on div "Supratau, ačiū" at bounding box center [134, 308] width 119 height 9
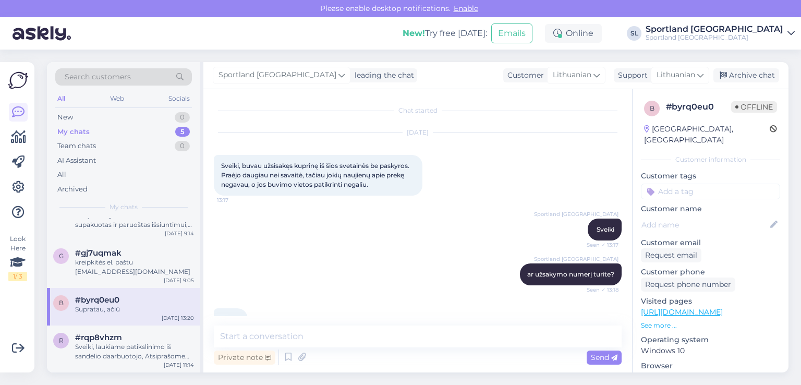
scroll to position [233, 0]
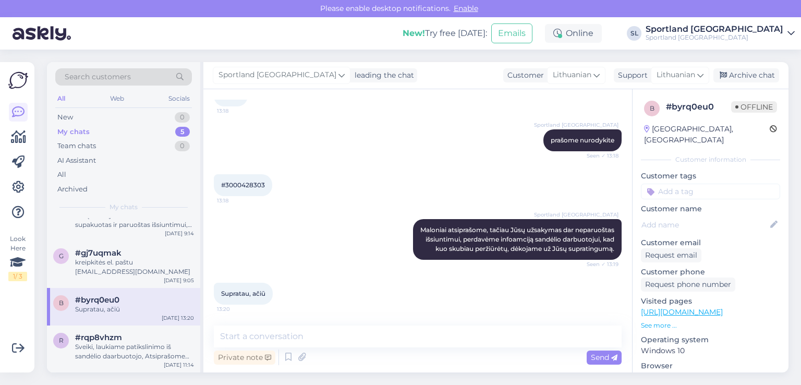
click at [236, 181] on span "#3000428303" at bounding box center [243, 185] width 44 height 8
click at [238, 181] on span "#3000428303" at bounding box center [243, 185] width 44 height 8
copy div "3000428303 13:18"
click at [75, 174] on div "All" at bounding box center [123, 174] width 137 height 15
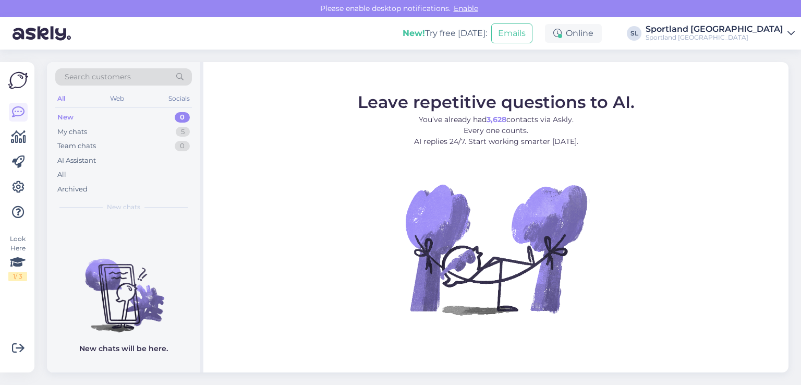
click at [70, 176] on div "All" at bounding box center [123, 174] width 137 height 15
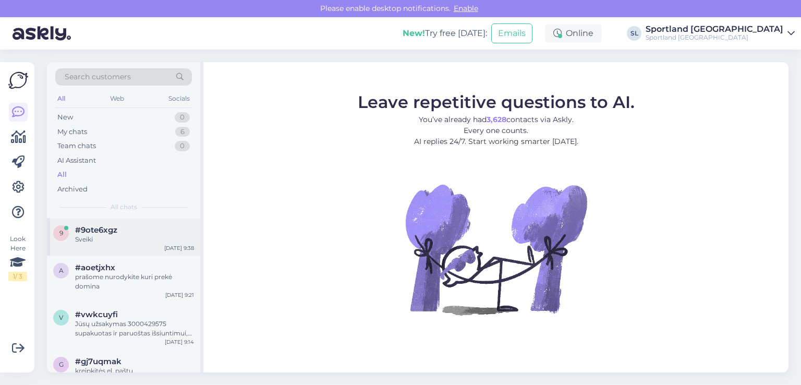
click at [84, 250] on div "9 #9ote6xgz Sveiki [DATE] 9:38" at bounding box center [123, 237] width 153 height 38
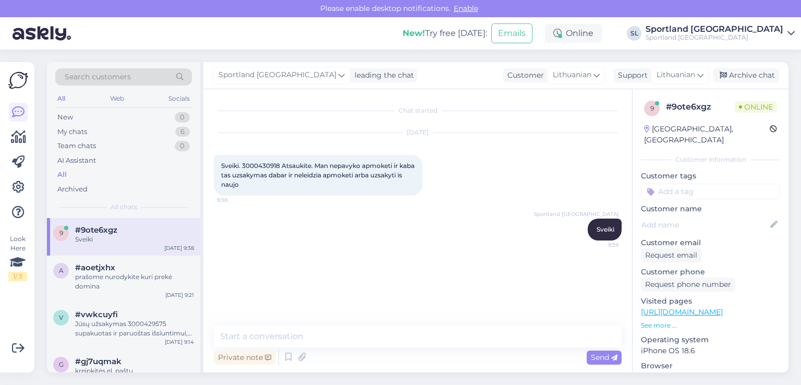
click at [261, 165] on span "Sveiki. 3000430918 Atsaukite. Man nepavyko apmoketi ir kaba tas uzsakymas dabar…" at bounding box center [318, 175] width 195 height 27
copy span "3000430918"
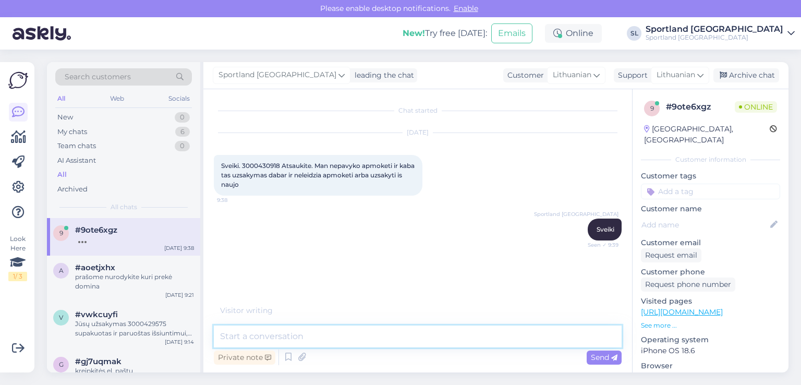
click at [381, 332] on textarea at bounding box center [418, 336] width 408 height 22
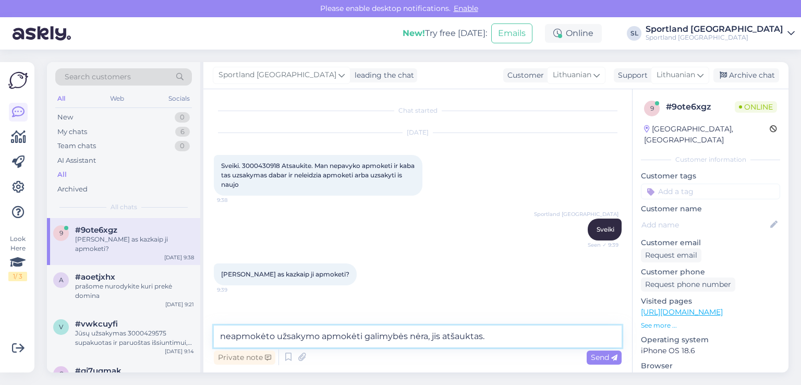
type textarea "neapmokėto užsakymo apmokėti galimybės nėra, jis atšauktas."
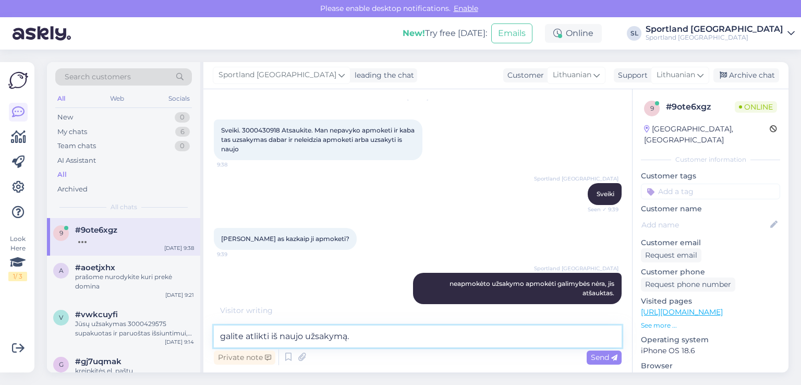
type textarea "galite atlikti iš naujo užsakymą."
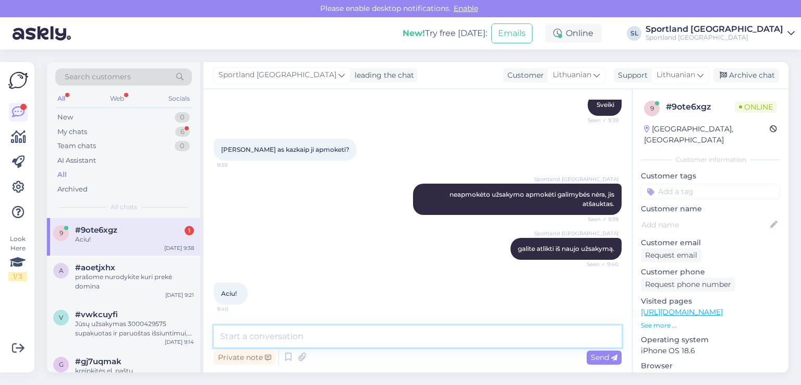
scroll to position [125, 0]
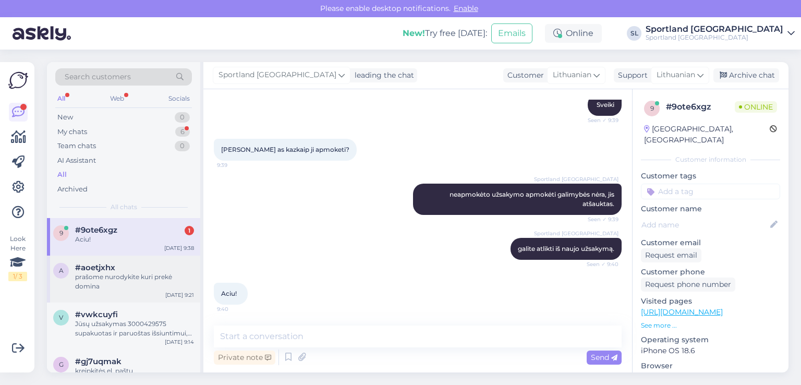
click at [130, 265] on div "#aoetjxhx" at bounding box center [134, 267] width 119 height 9
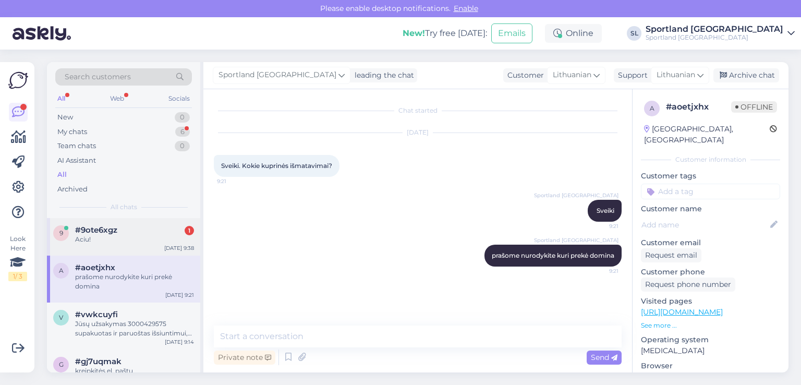
click at [120, 237] on div "Aciu!" at bounding box center [134, 239] width 119 height 9
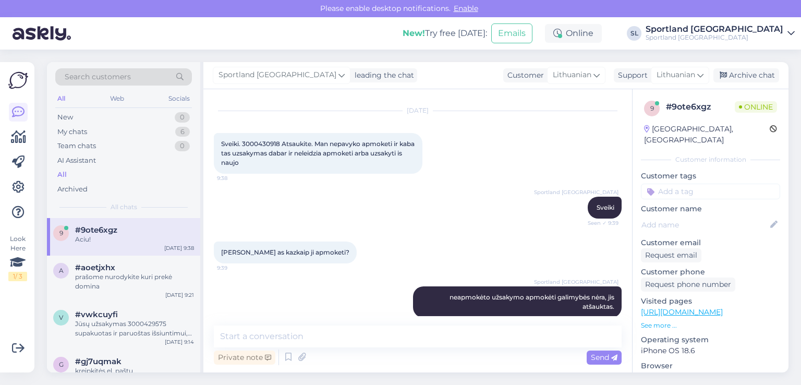
click at [356, 252] on div at bounding box center [360, 252] width 9 height 22
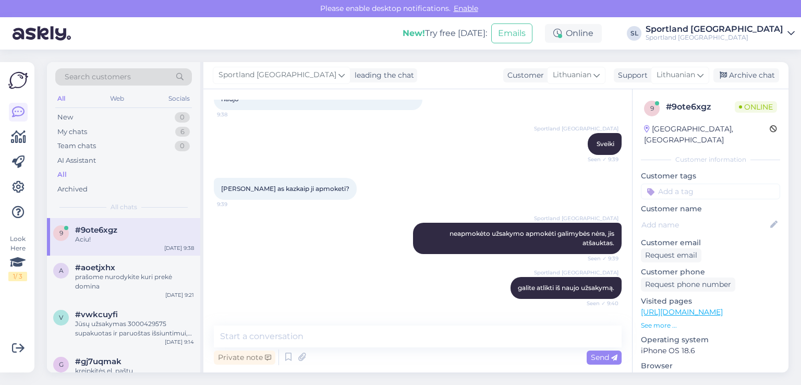
scroll to position [125, 0]
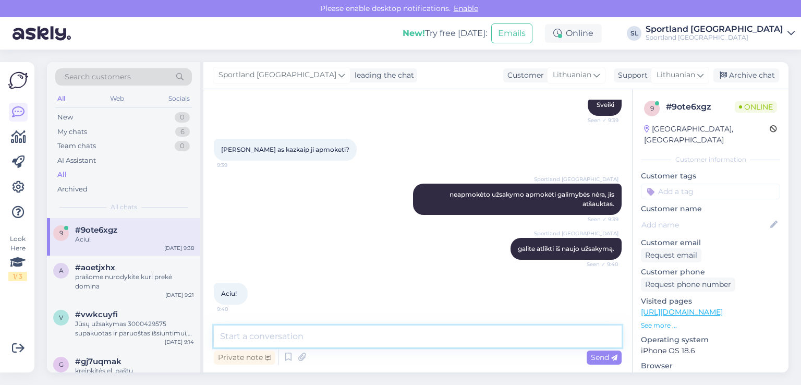
click at [362, 343] on textarea at bounding box center [418, 336] width 408 height 22
click at [265, 335] on textarea "jei dar reiks pagalbos kreipkitės, padėsime :)" at bounding box center [418, 336] width 408 height 22
type textarea "jei dar reikės pagalbos kreipkitės, padėsime :)"
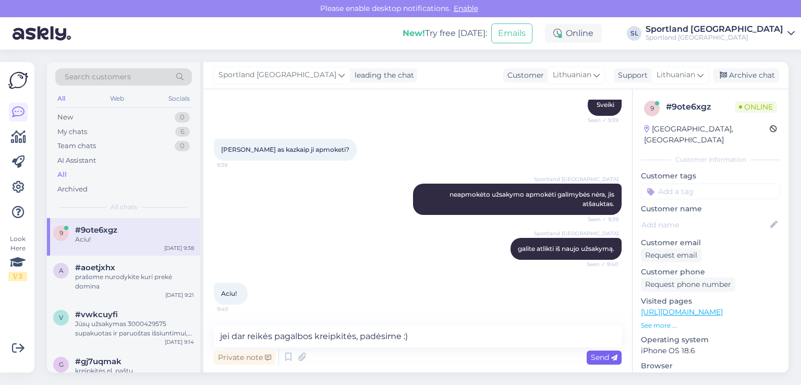
click at [611, 354] on icon at bounding box center [614, 357] width 6 height 6
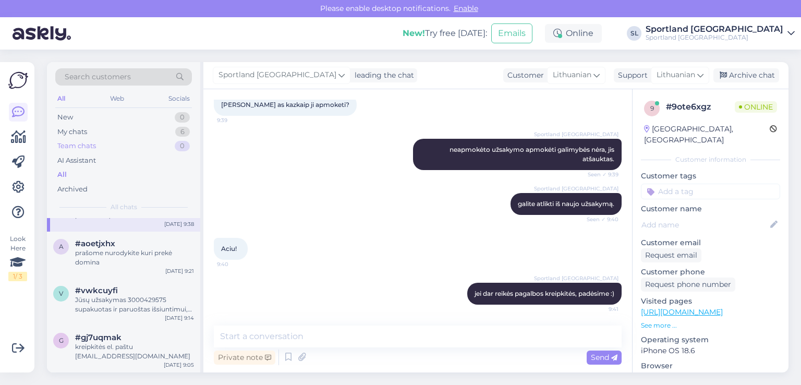
scroll to position [0, 0]
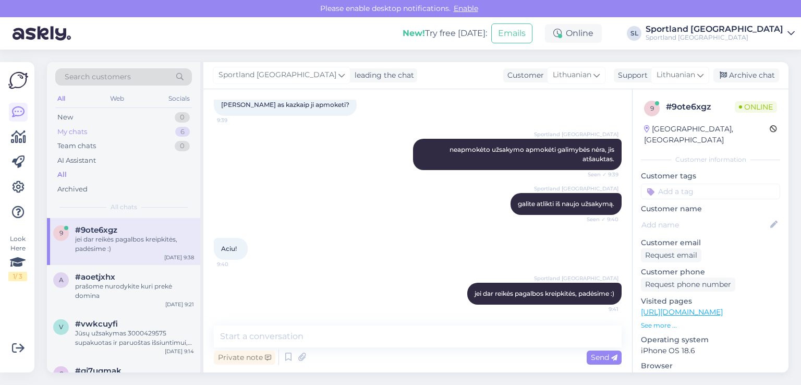
click at [75, 125] on div "My chats 6" at bounding box center [123, 132] width 137 height 15
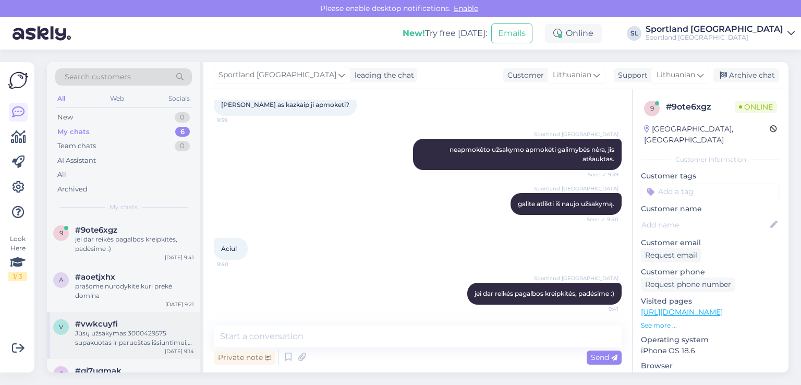
click at [144, 337] on div "Jūsų užsakymas 3000429575 supakuotas ir paruoštas išsiuntimui, artimiausiu metu…" at bounding box center [134, 337] width 119 height 19
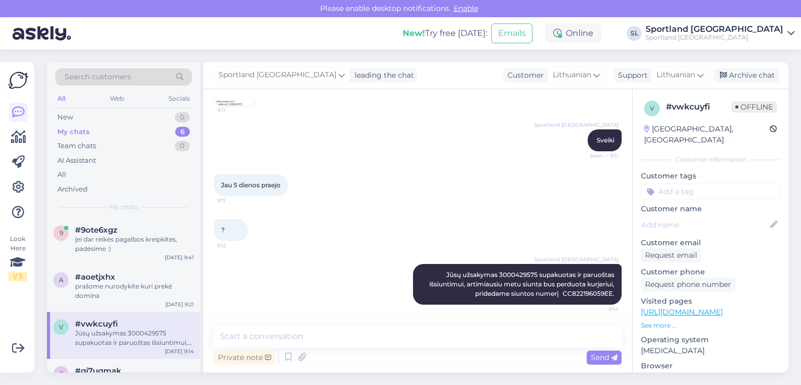
scroll to position [136, 0]
drag, startPoint x: 761, startPoint y: 70, endPoint x: 745, endPoint y: 72, distance: 15.8
click at [759, 70] on div "Archive chat" at bounding box center [746, 75] width 66 height 14
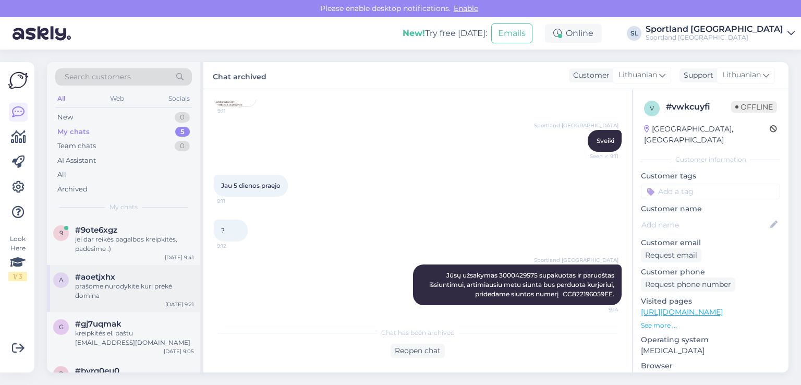
click at [97, 282] on div "prašome nurodykite kuri prekė domina" at bounding box center [134, 290] width 119 height 19
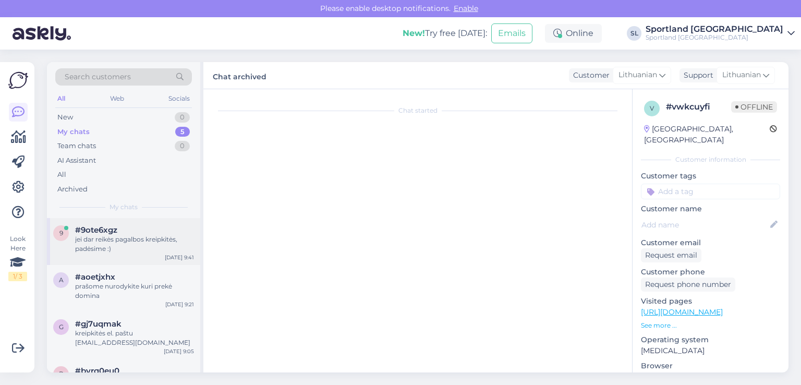
scroll to position [0, 0]
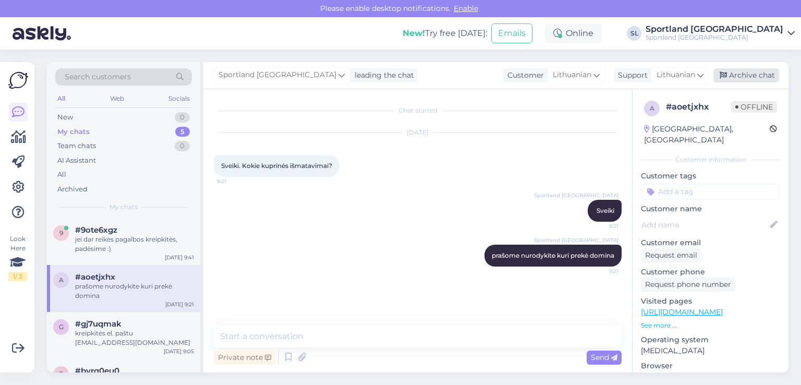
click at [742, 79] on div "Archive chat" at bounding box center [746, 75] width 66 height 14
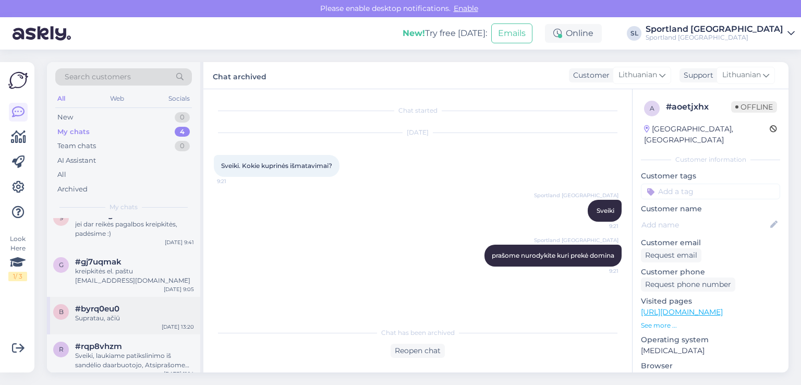
scroll to position [23, 0]
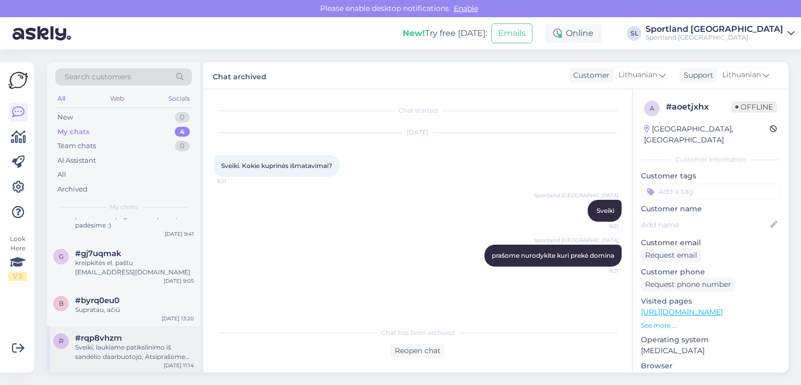
click at [136, 338] on div "#rqp8vhzm" at bounding box center [134, 337] width 119 height 9
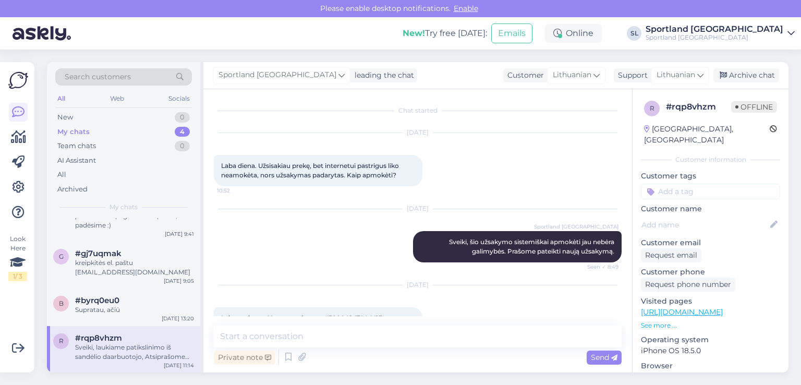
scroll to position [493, 0]
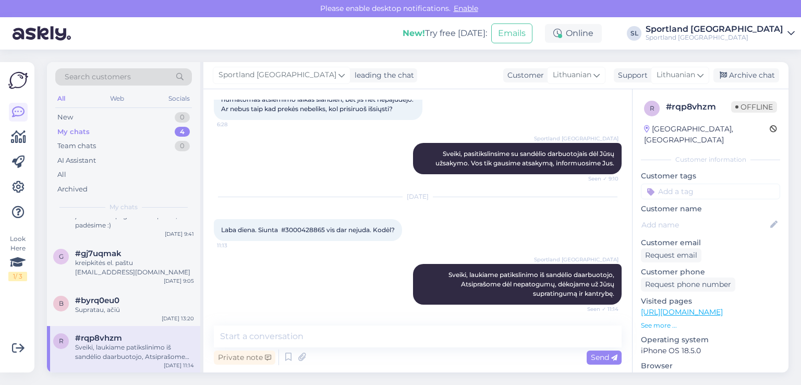
click at [310, 230] on span "Laba diena. Siunta #3000428865 vis dar nejuda. Kodėl?" at bounding box center [308, 230] width 174 height 8
copy span "3000428865"
click at [113, 309] on div "Supratau, ačiū" at bounding box center [134, 309] width 119 height 9
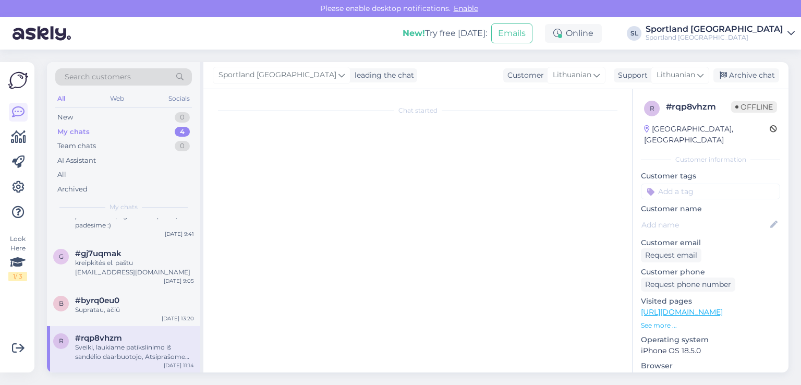
scroll to position [233, 0]
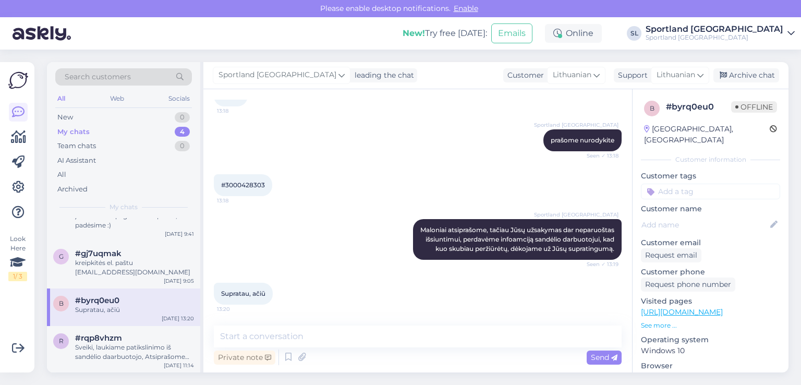
click at [243, 174] on div "#3000428303 13:18" at bounding box center [243, 185] width 58 height 22
drag, startPoint x: 243, startPoint y: 167, endPoint x: 244, endPoint y: 176, distance: 8.4
click at [244, 175] on div "#3000428303 13:18" at bounding box center [243, 185] width 58 height 22
copy div "3000428303 13:18"
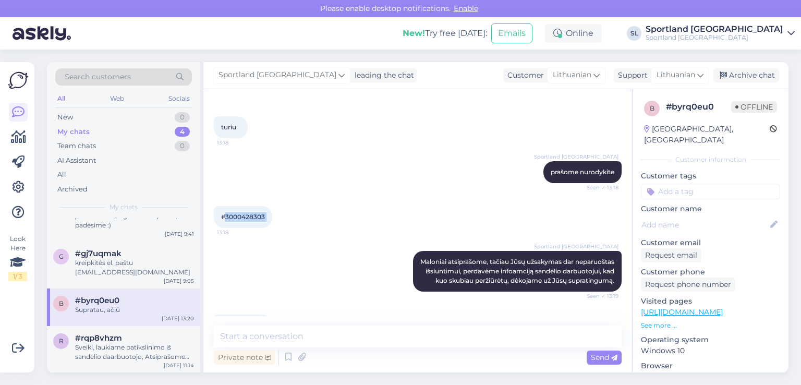
scroll to position [233, 0]
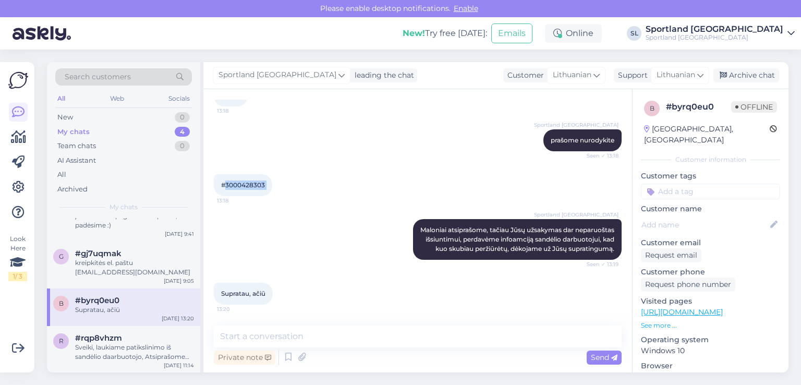
click at [99, 129] on div "My chats 4" at bounding box center [123, 132] width 137 height 15
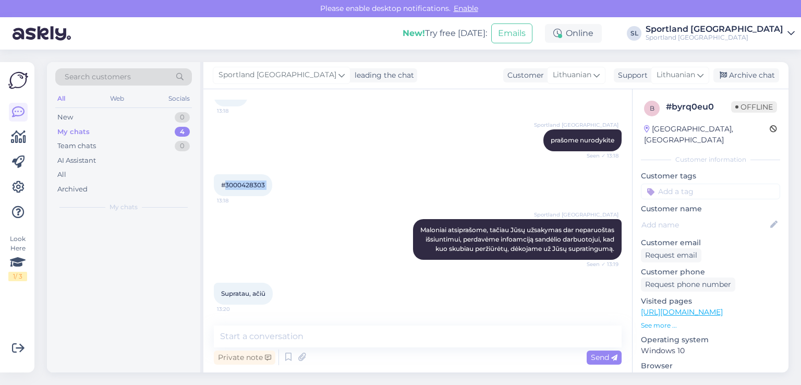
scroll to position [0, 0]
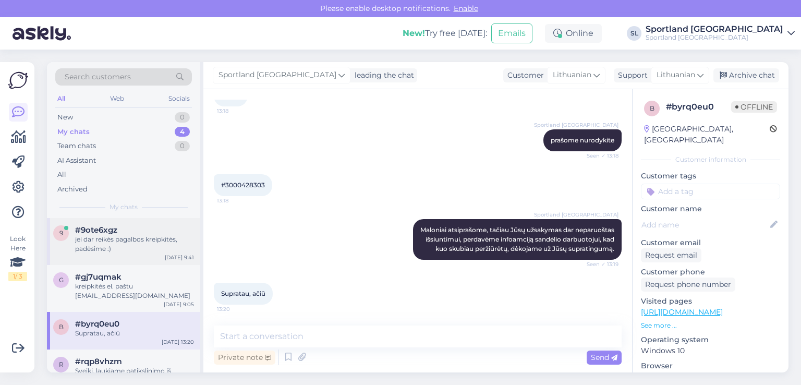
click at [101, 240] on div "jei dar reikės pagalbos kreipkitės, padėsime :)" at bounding box center [134, 244] width 119 height 19
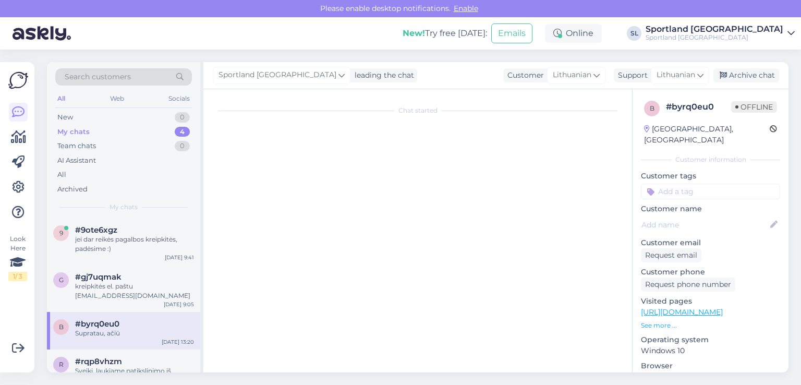
scroll to position [169, 0]
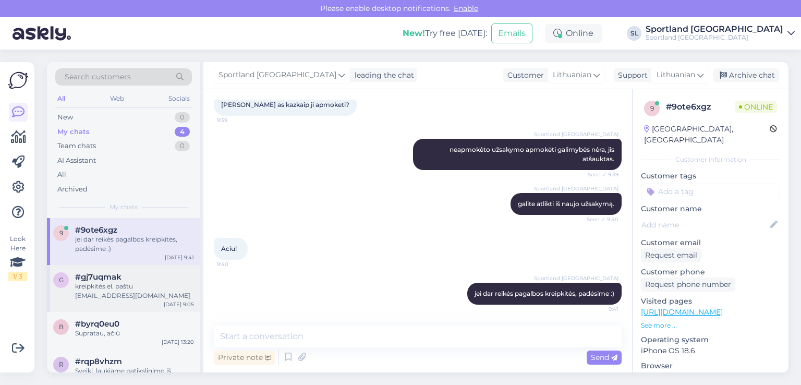
click at [109, 298] on div "kreipkitės el. paštu [EMAIL_ADDRESS][DOMAIN_NAME]" at bounding box center [134, 290] width 119 height 19
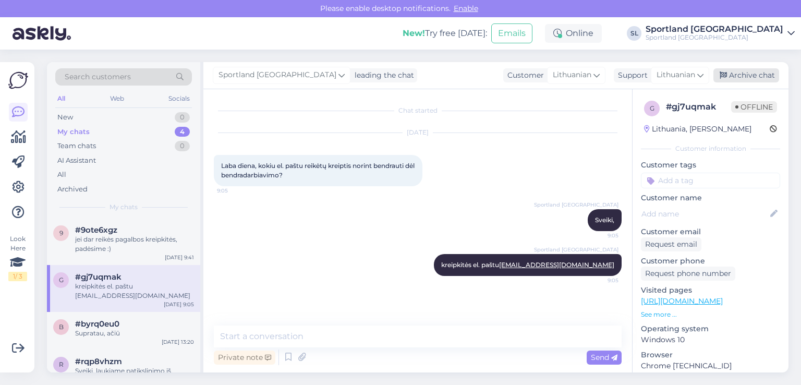
click at [745, 76] on div "Archive chat" at bounding box center [746, 75] width 66 height 14
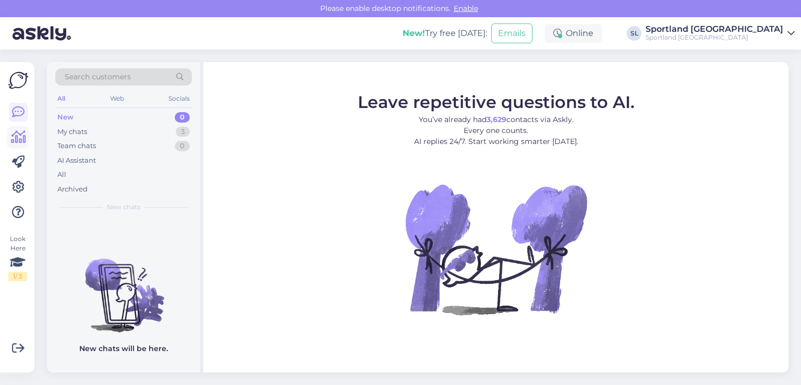
click at [21, 136] on icon at bounding box center [18, 137] width 15 height 13
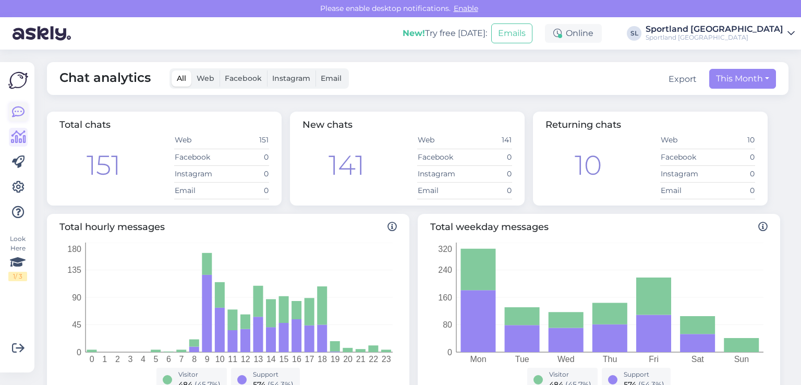
click at [15, 119] on link at bounding box center [18, 112] width 19 height 19
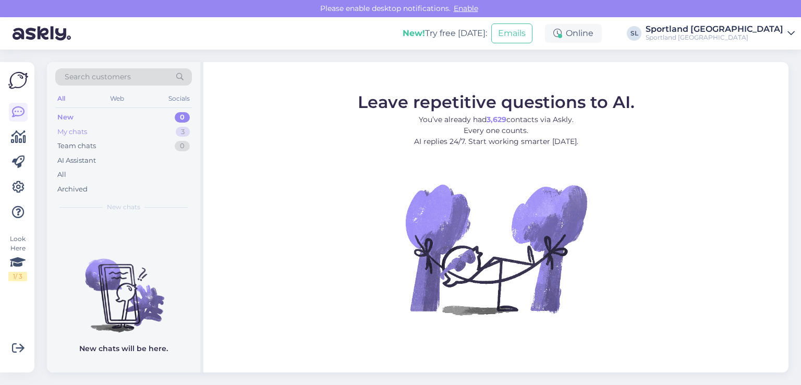
click at [78, 127] on div "My chats" at bounding box center [72, 132] width 30 height 10
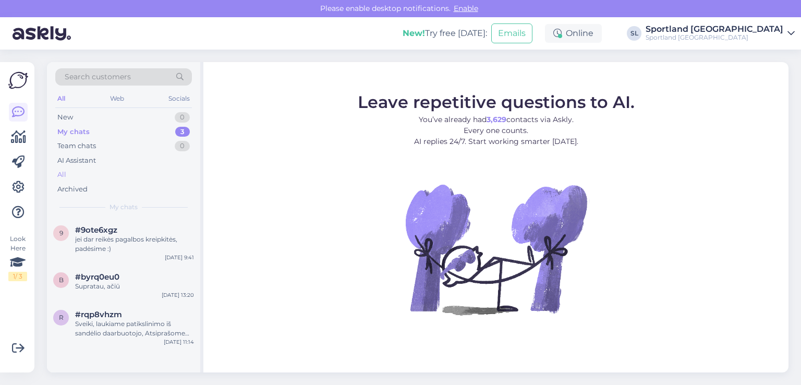
click at [75, 172] on div "All" at bounding box center [123, 174] width 137 height 15
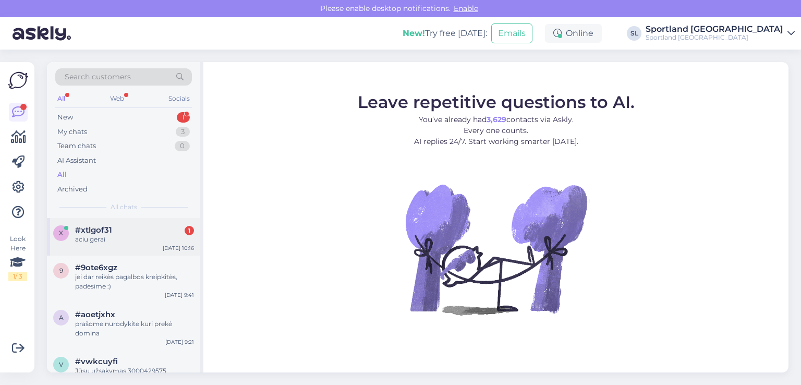
click at [108, 241] on div "aciu gerai" at bounding box center [134, 239] width 119 height 9
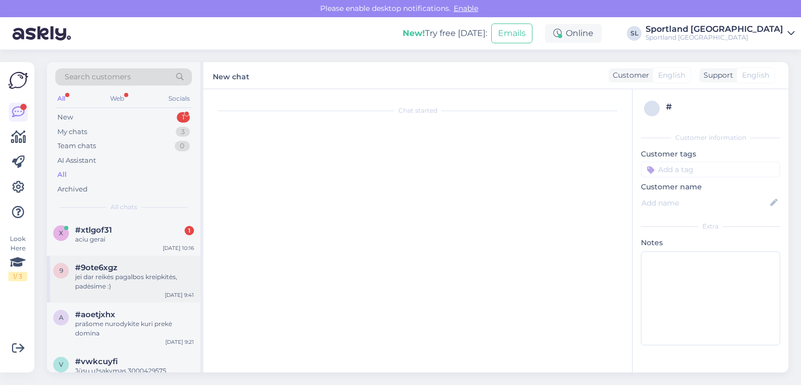
scroll to position [20, 0]
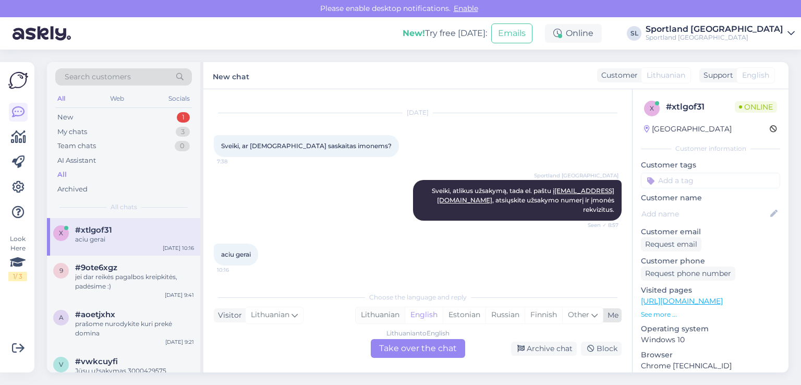
click at [384, 313] on div "Lithuanian" at bounding box center [379, 315] width 49 height 16
click at [399, 348] on div "Lithuanian to Lithuanian Take over the chat" at bounding box center [418, 348] width 94 height 19
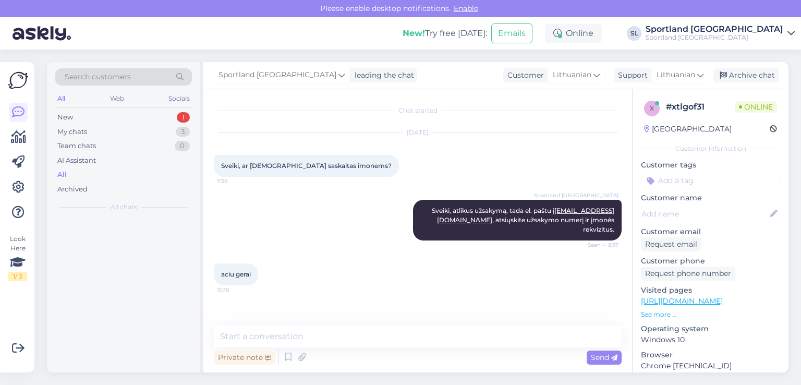
scroll to position [0, 0]
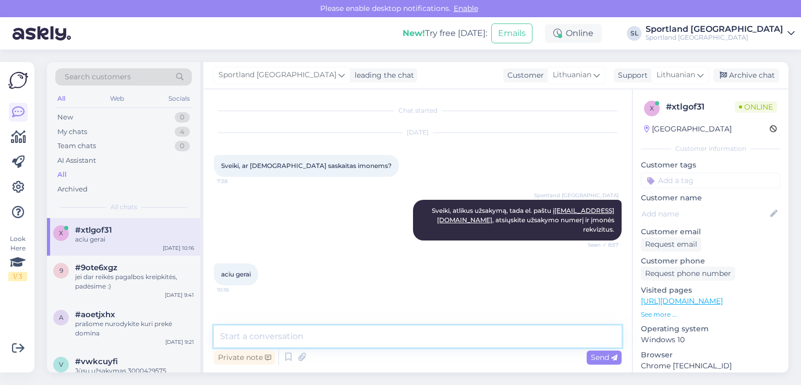
click at [371, 326] on textarea at bounding box center [418, 336] width 408 height 22
type textarea "Geros dienos Jums :)"
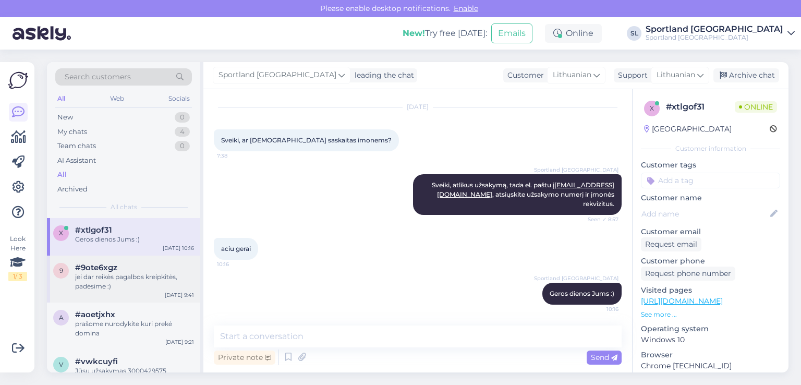
click at [121, 266] on div "#9ote6xgz" at bounding box center [134, 267] width 119 height 9
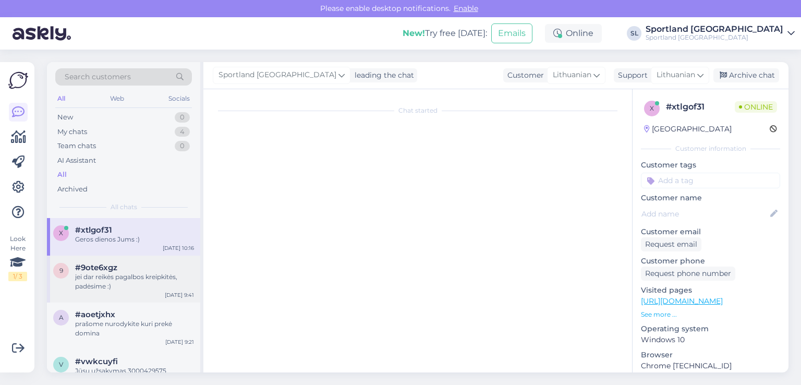
scroll to position [169, 0]
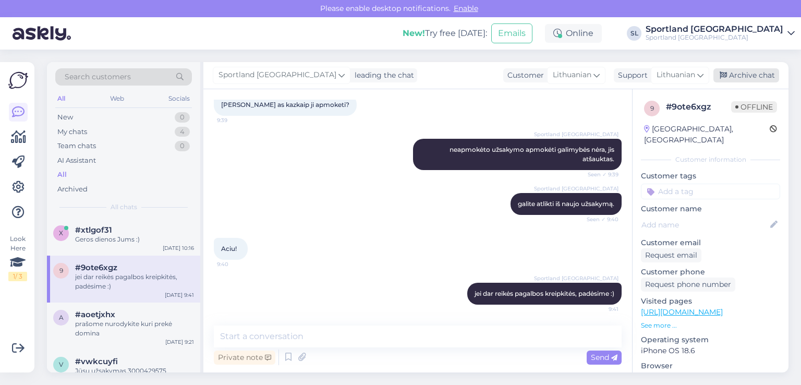
click at [755, 70] on div "Archive chat" at bounding box center [746, 75] width 66 height 14
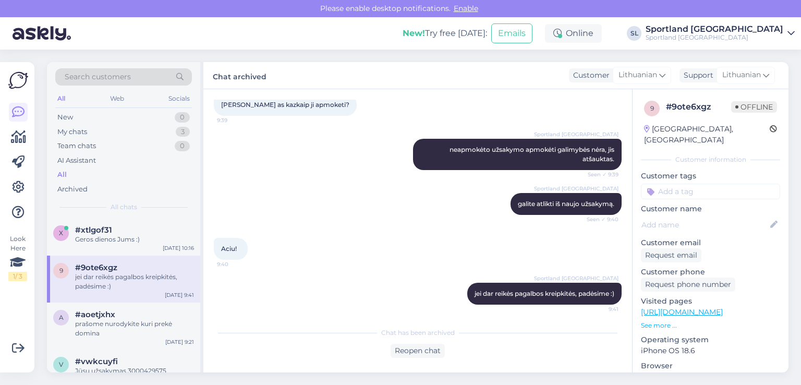
click at [65, 170] on div "All" at bounding box center [61, 174] width 9 height 10
click at [103, 127] on div "My chats 3" at bounding box center [123, 132] width 137 height 15
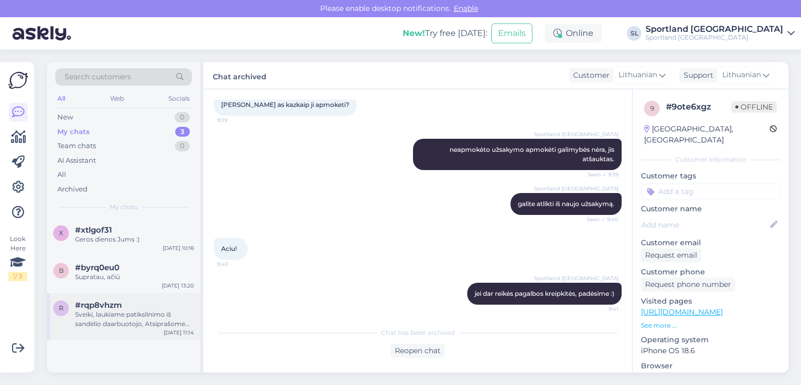
click at [133, 317] on div "Sveiki, laukiame patikslinimo iš sandėlio daarbuotojo, Atsiprašome dėl nepatogu…" at bounding box center [134, 319] width 119 height 19
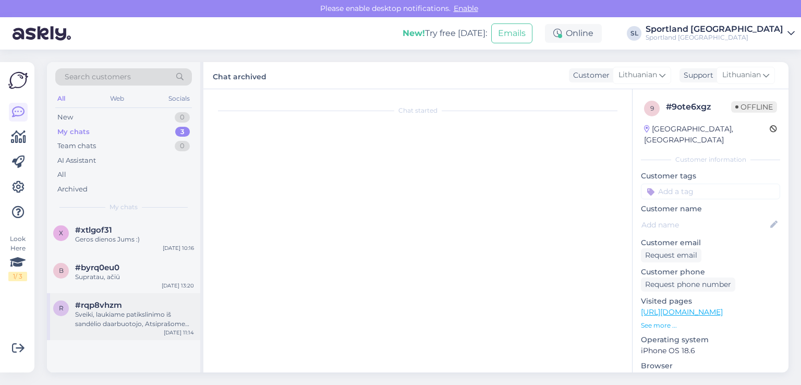
scroll to position [493, 0]
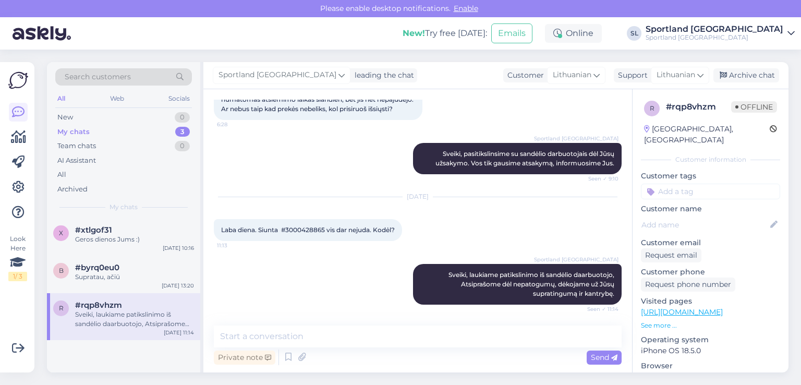
click at [300, 229] on span "Laba diena. Siunta #3000428865 vis dar nejuda. Kodėl?" at bounding box center [308, 230] width 174 height 8
copy span "3000428865"
click at [92, 279] on div "Supratau, ačiū" at bounding box center [134, 276] width 119 height 9
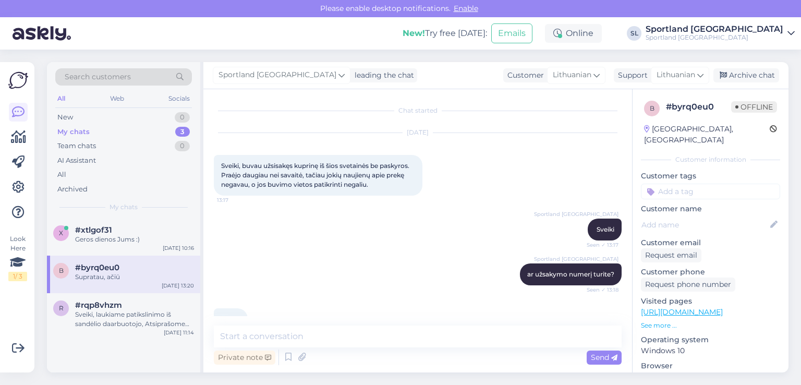
scroll to position [233, 0]
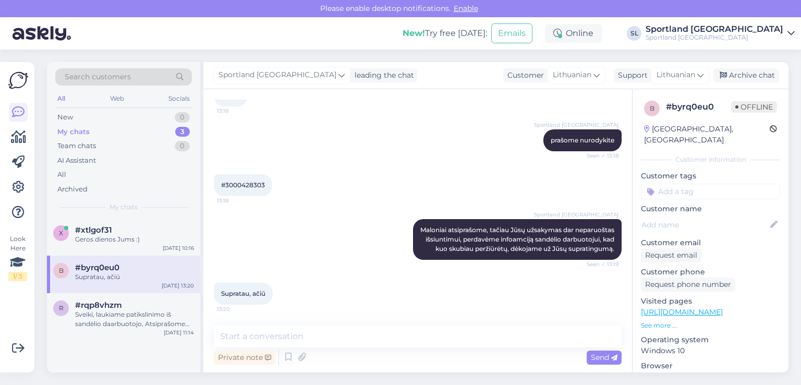
click at [252, 181] on span "#3000428303" at bounding box center [243, 185] width 44 height 8
copy div "3000428303 13:18"
click at [77, 307] on span "#rqp8vhzm" at bounding box center [98, 304] width 47 height 9
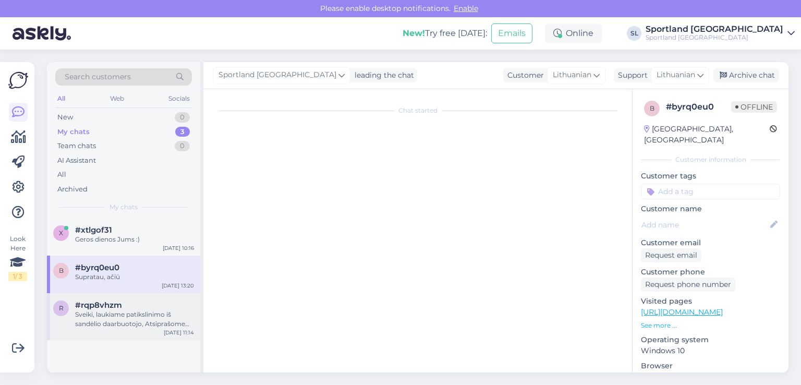
scroll to position [493, 0]
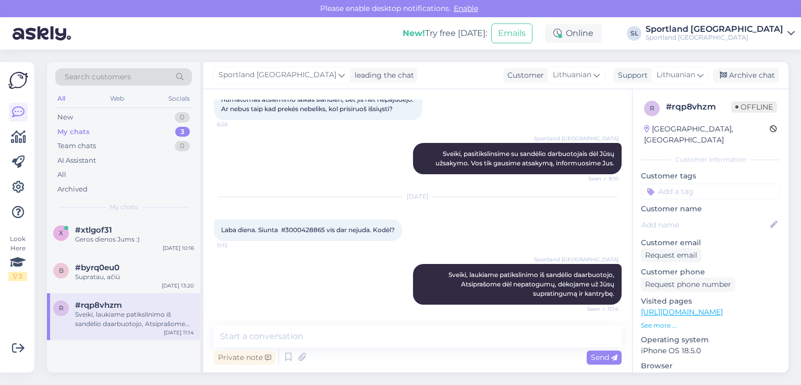
click at [309, 226] on span "Laba diena. Siunta #3000428865 vis dar nejuda. Kodėl?" at bounding box center [308, 230] width 174 height 8
copy span "3000428865"
click at [139, 226] on div "#xtlgof31" at bounding box center [134, 229] width 119 height 9
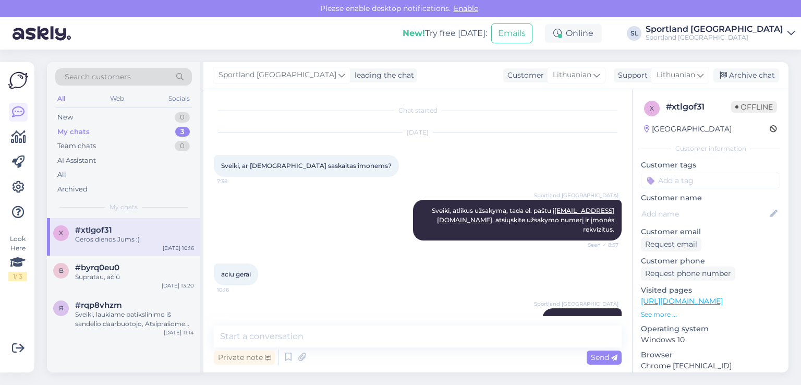
scroll to position [26, 0]
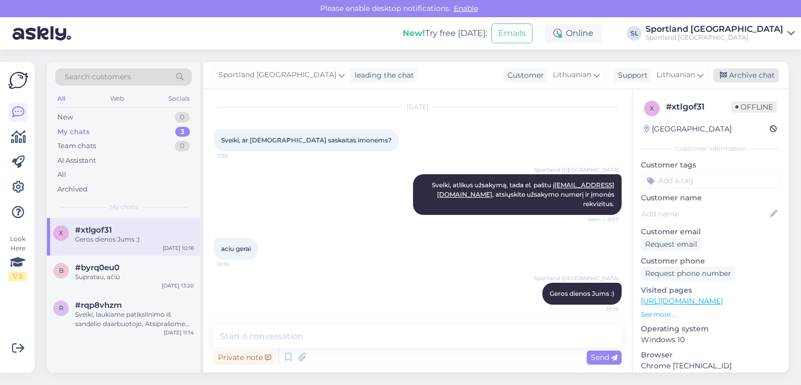
click at [736, 76] on div "Archive chat" at bounding box center [746, 75] width 66 height 14
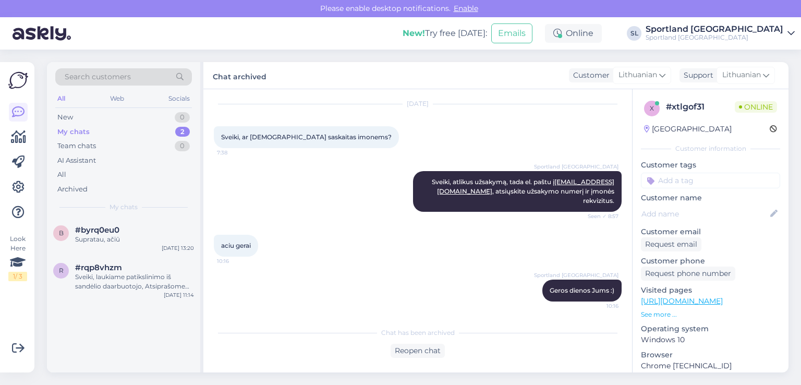
scroll to position [29, 0]
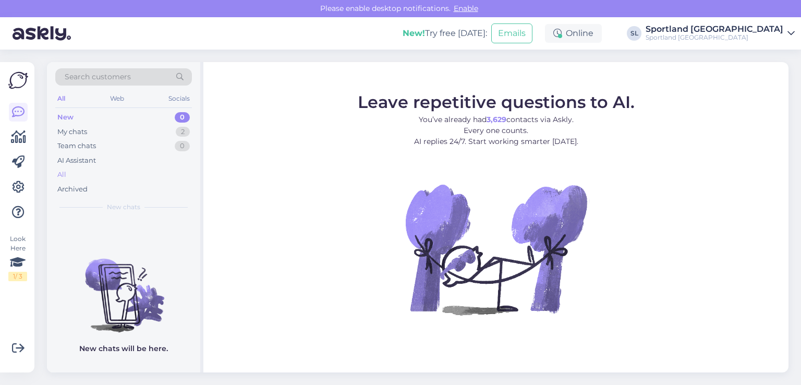
click at [67, 171] on div "All" at bounding box center [123, 174] width 137 height 15
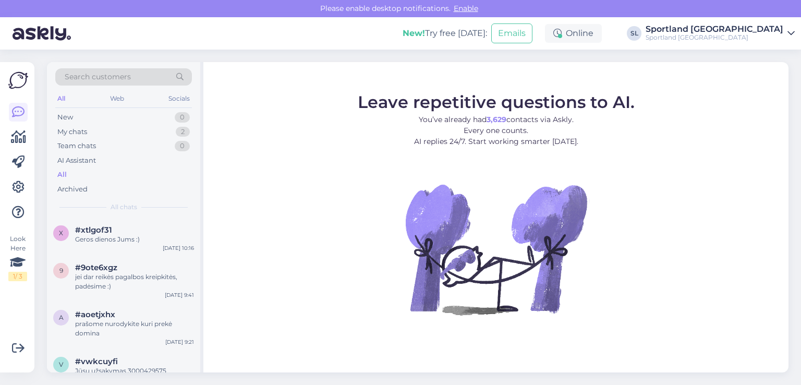
click at [83, 178] on div "All" at bounding box center [123, 174] width 137 height 15
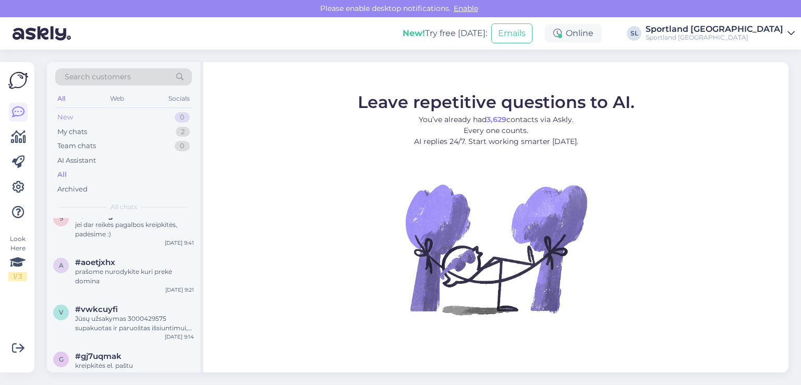
click at [129, 118] on div "New 0" at bounding box center [123, 117] width 137 height 15
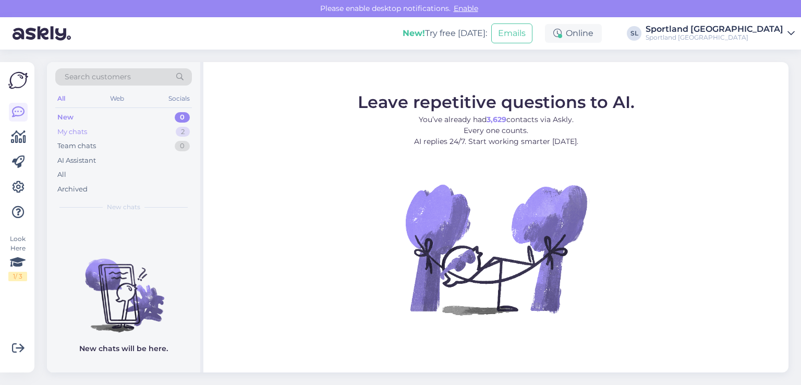
click at [131, 125] on div "My chats 2" at bounding box center [123, 132] width 137 height 15
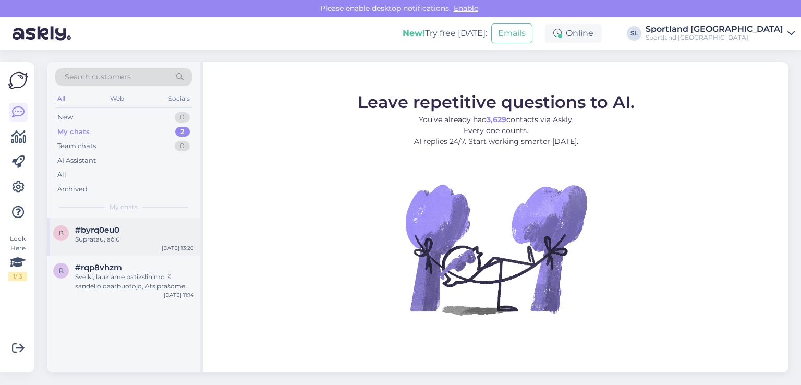
click at [139, 243] on div "b #byrq0eu0 Supratau, ačiū [DATE] 13:20" at bounding box center [123, 237] width 153 height 38
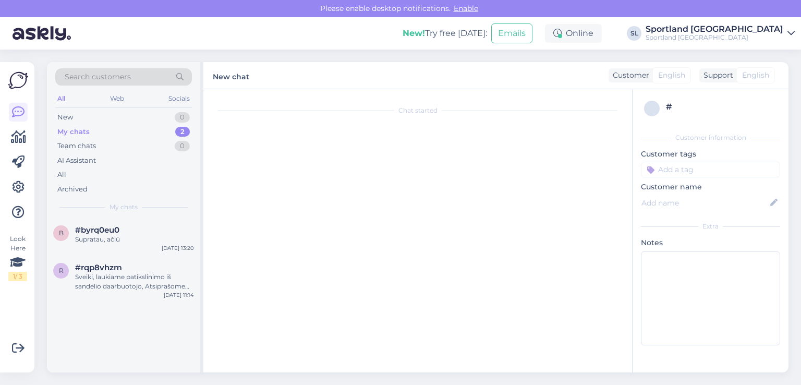
scroll to position [233, 0]
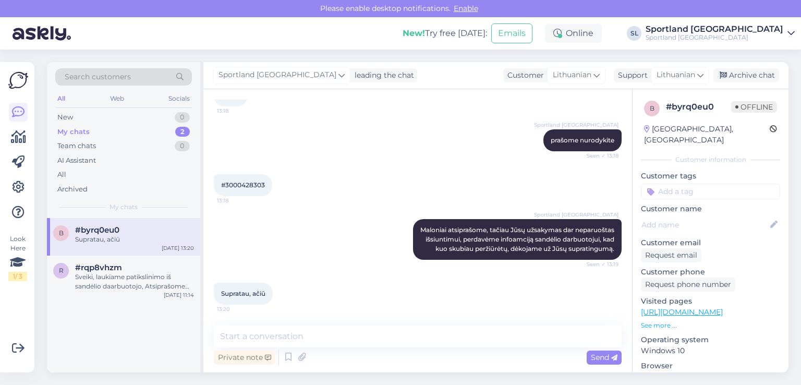
click at [239, 181] on span "#3000428303" at bounding box center [243, 185] width 44 height 8
copy div "3000428303 13:18"
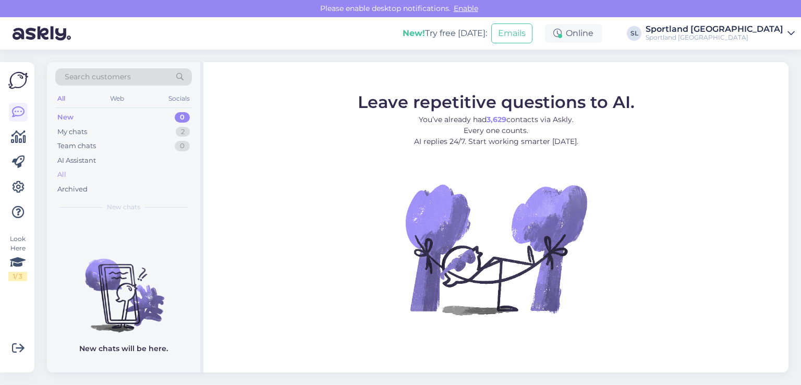
click at [78, 174] on div "All" at bounding box center [123, 174] width 137 height 15
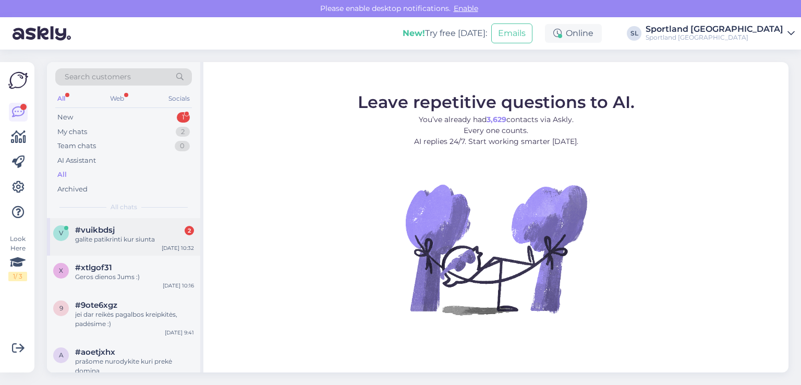
click at [135, 244] on div "v #vuikbdsj 2 galite patikrinti kur siunta [DATE] 10:32" at bounding box center [123, 237] width 153 height 38
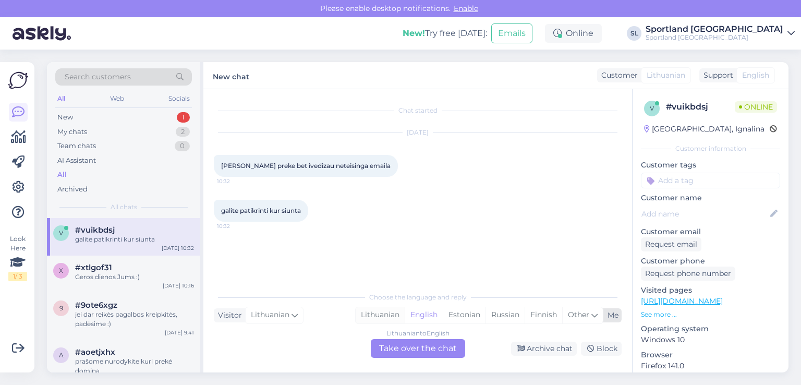
click at [392, 312] on div "Lithuanian" at bounding box center [379, 315] width 49 height 16
click at [407, 352] on div "Lithuanian to Lithuanian Take over the chat" at bounding box center [418, 348] width 94 height 19
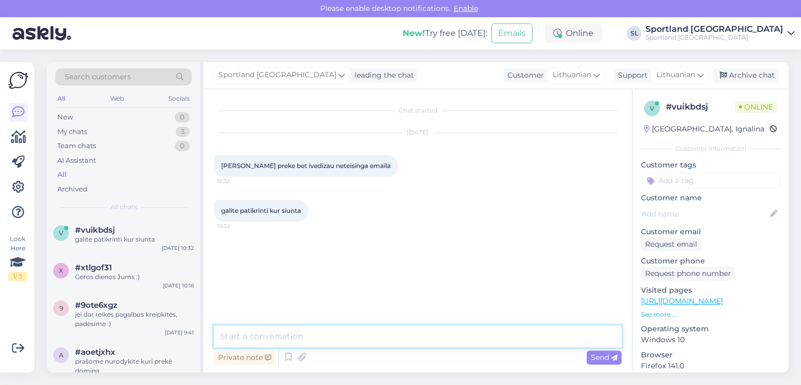
click at [374, 339] on textarea at bounding box center [418, 336] width 408 height 22
type textarea "Sveiki"
type textarea "prašome nurodykite užsakymo numerį"
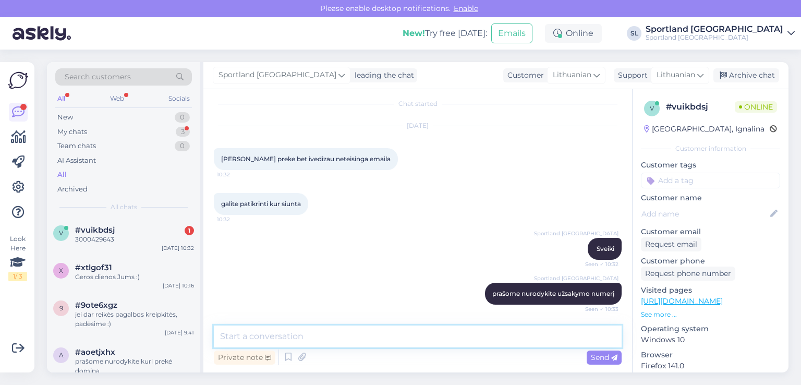
scroll to position [52, 0]
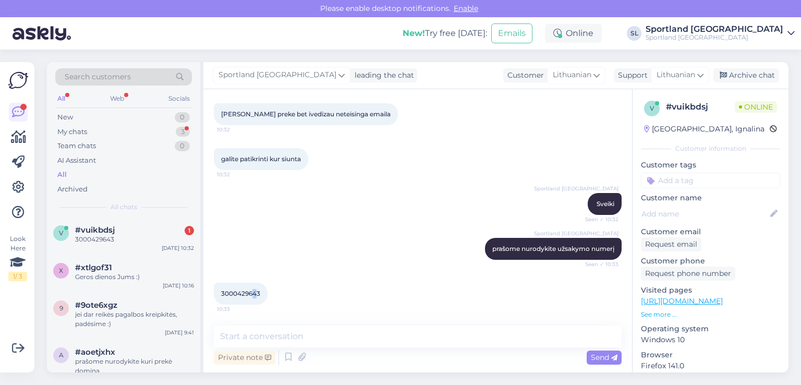
click at [254, 297] on div "3000429643 10:33" at bounding box center [241, 293] width 54 height 22
click at [250, 292] on span "3000429643" at bounding box center [240, 293] width 39 height 8
copy div "3000429643 10:33"
click at [249, 293] on span "3000429643" at bounding box center [240, 293] width 39 height 8
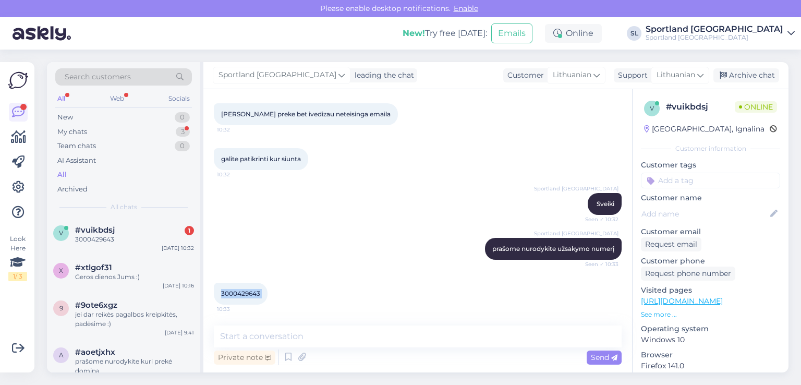
copy div "3000429643 10:33"
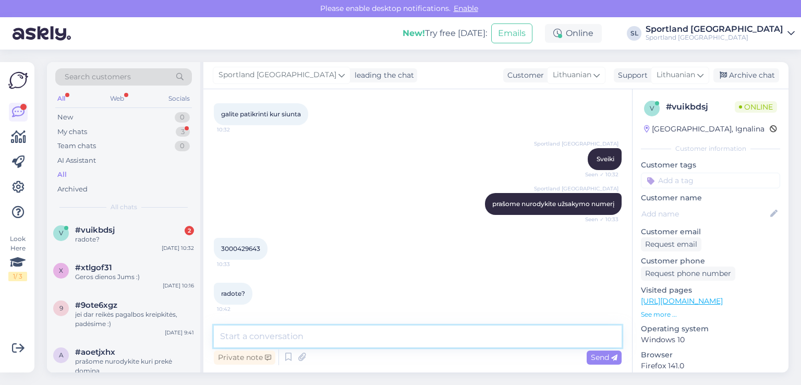
click at [309, 333] on textarea at bounding box center [418, 336] width 408 height 22
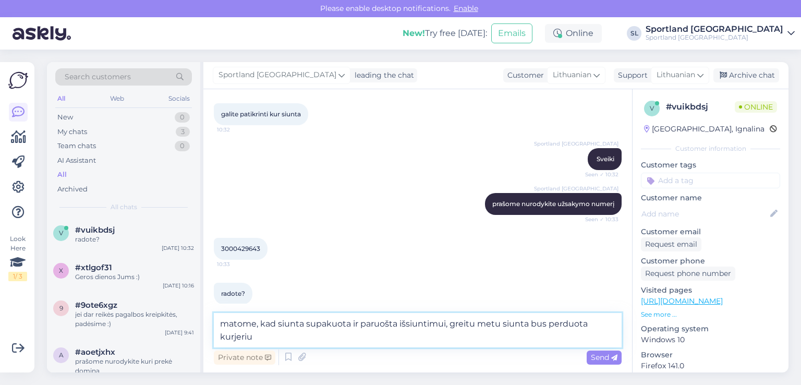
scroll to position [107, 0]
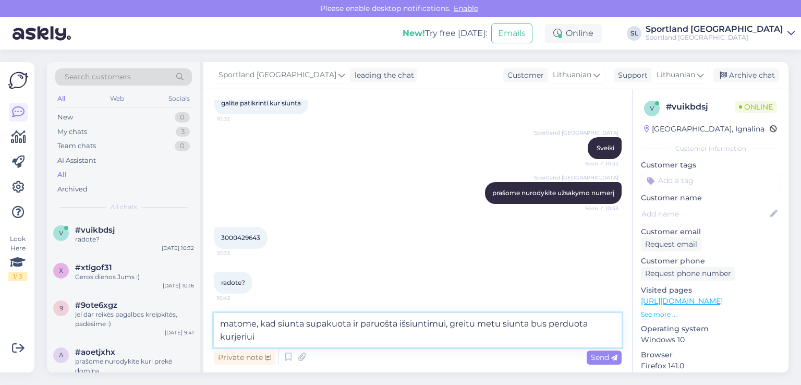
type textarea "matome, kad siunta supakuota ir paruošta išsiuntimui, greitu metu siunta bus pe…"
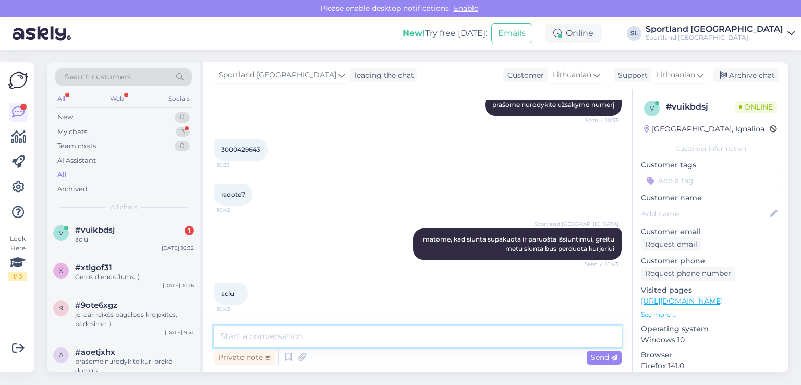
scroll to position [195, 0]
click at [336, 339] on textarea at bounding box center [418, 336] width 408 height 22
paste textarea "CC821582921EE"
type textarea "pridedame siuntos numerį CC821582921EE"
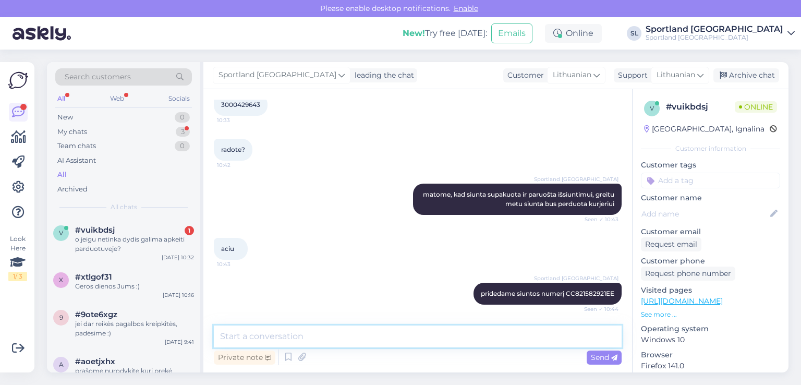
scroll to position [286, 0]
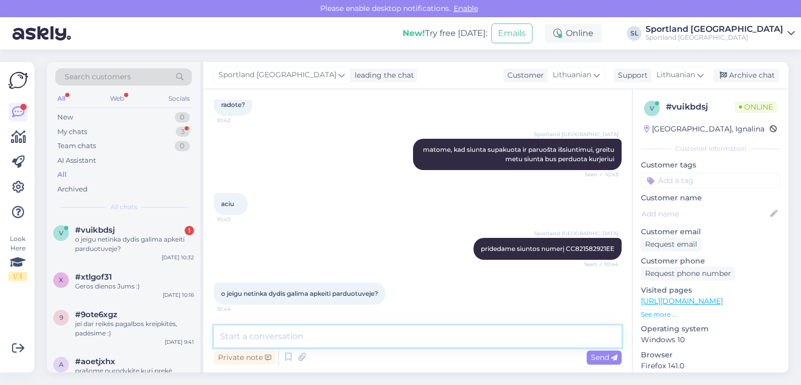
click at [357, 333] on textarea at bounding box center [418, 336] width 408 height 22
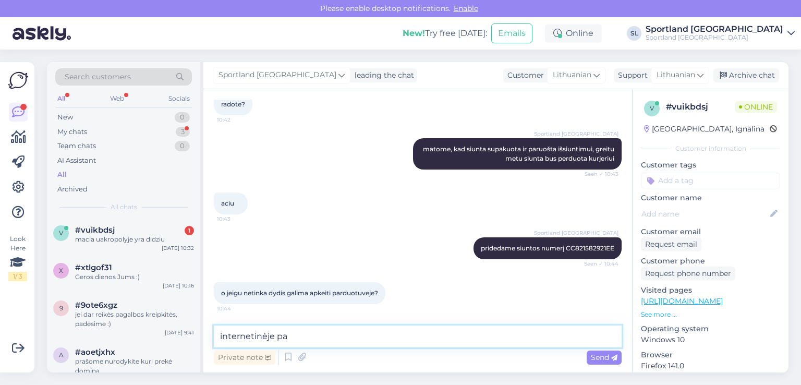
scroll to position [330, 0]
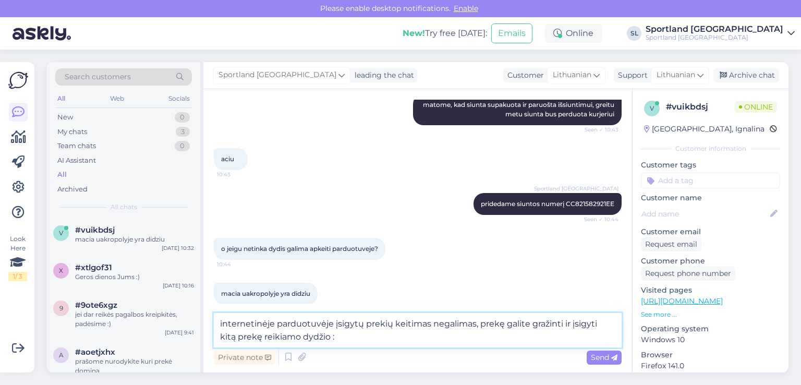
type textarea "internetinėje parduotuvėje įsigytų prekių keitimas negalimas, prekę galite graž…"
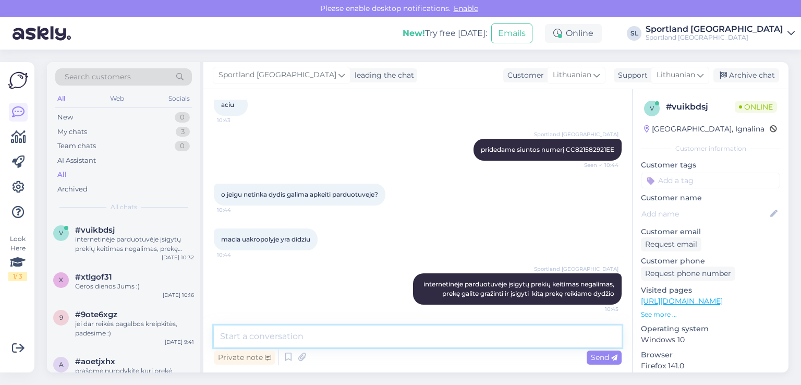
scroll to position [393, 0]
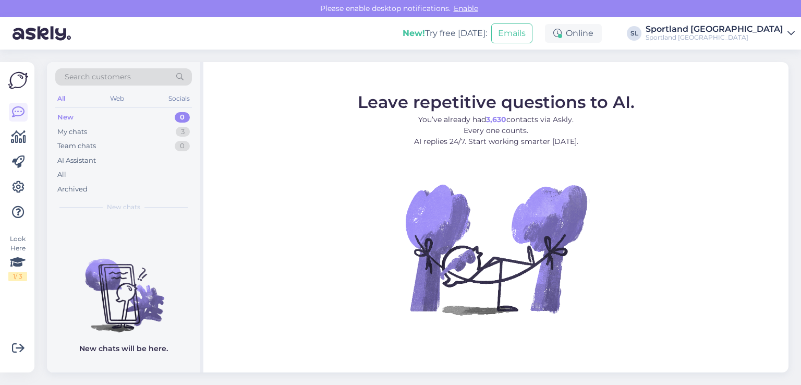
click at [73, 170] on div "All" at bounding box center [123, 174] width 137 height 15
